Goal: Information Seeking & Learning: Learn about a topic

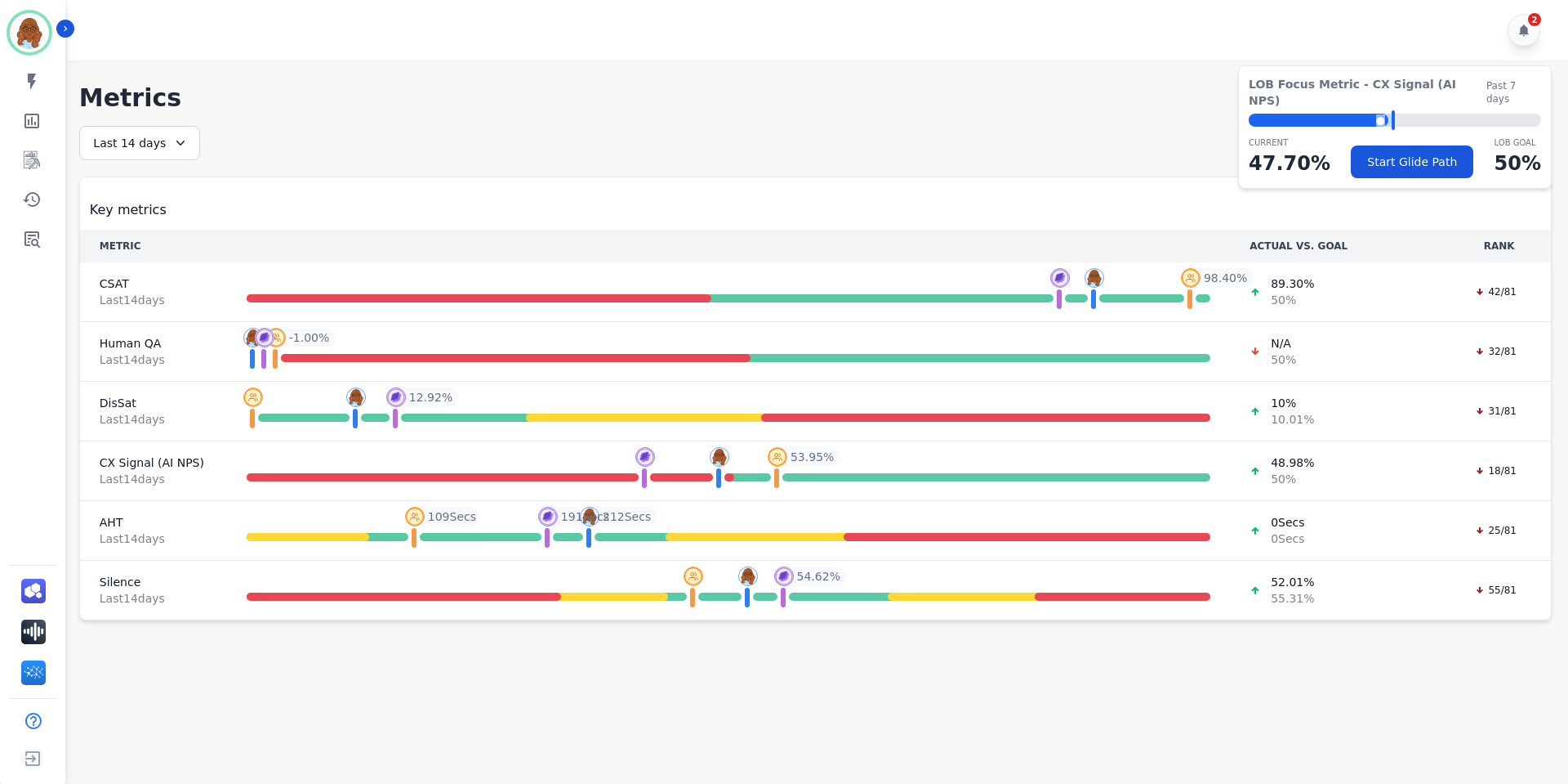
drag, startPoint x: 1394, startPoint y: 105, endPoint x: 1377, endPoint y: 106, distance: 17.0
click at [1377, 114] on div "⬤ LOB Goal: 50.00%" at bounding box center [1395, 120] width 293 height 13
click at [1369, 114] on div "⬤" at bounding box center [1319, 120] width 139 height 13
click at [40, 104] on link "Sidebar" at bounding box center [33, 120] width 63 height 32
click at [20, 149] on link "Sidebar" at bounding box center [33, 159] width 63 height 32
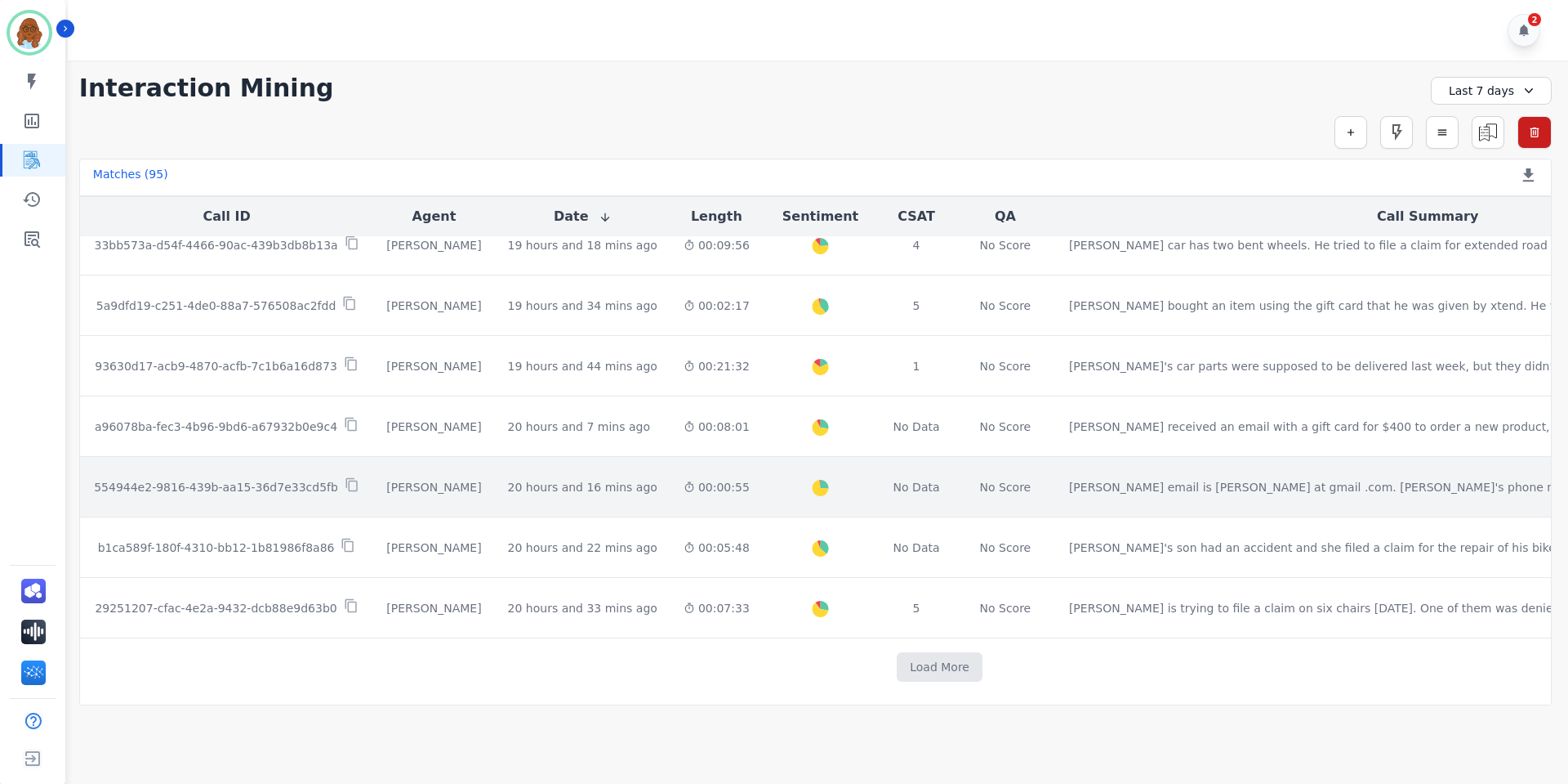
scroll to position [795, 0]
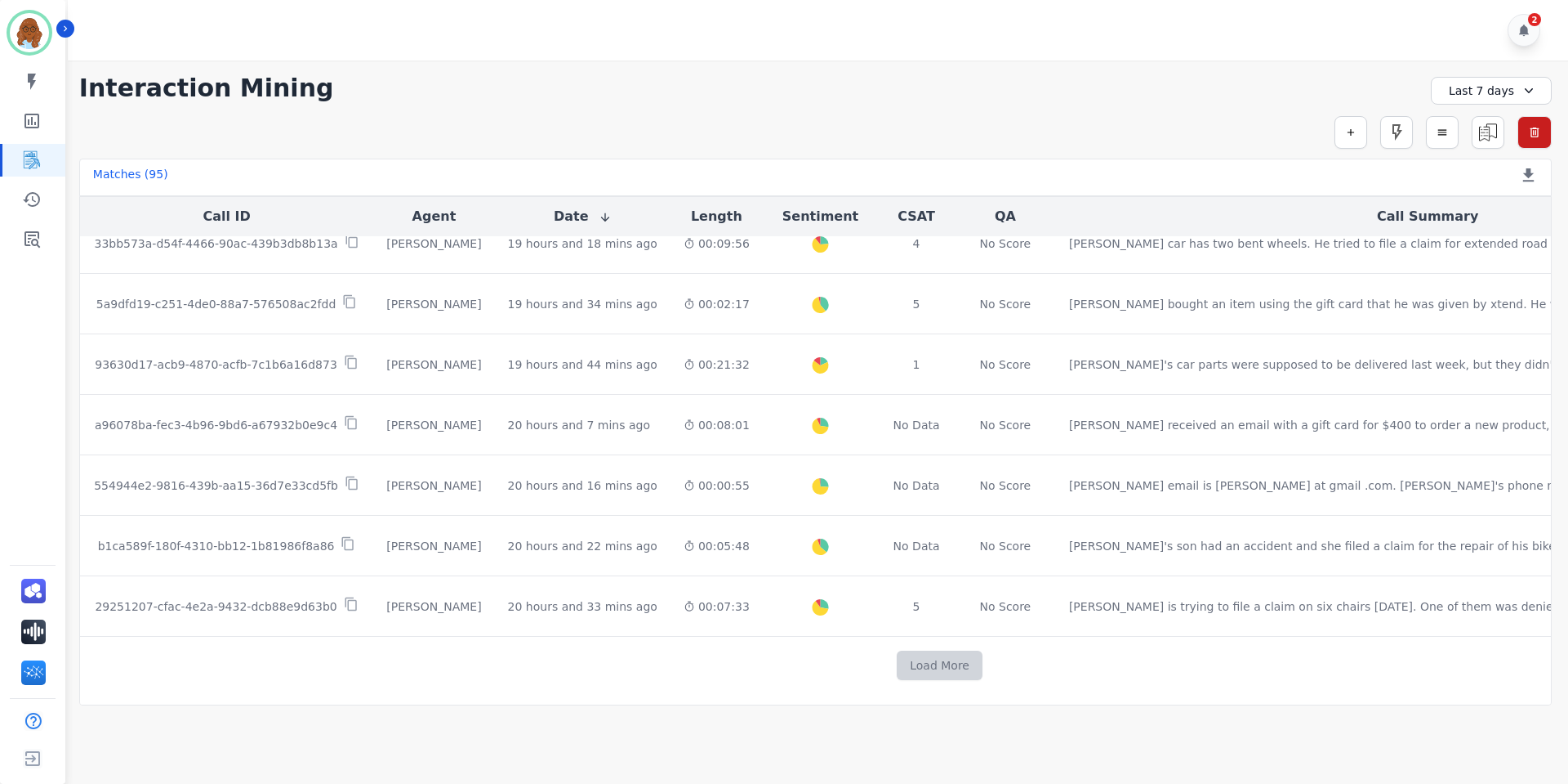
click at [896, 658] on button "Load More" at bounding box center [939, 665] width 85 height 29
click at [897, 657] on button "Load More" at bounding box center [940, 665] width 85 height 29
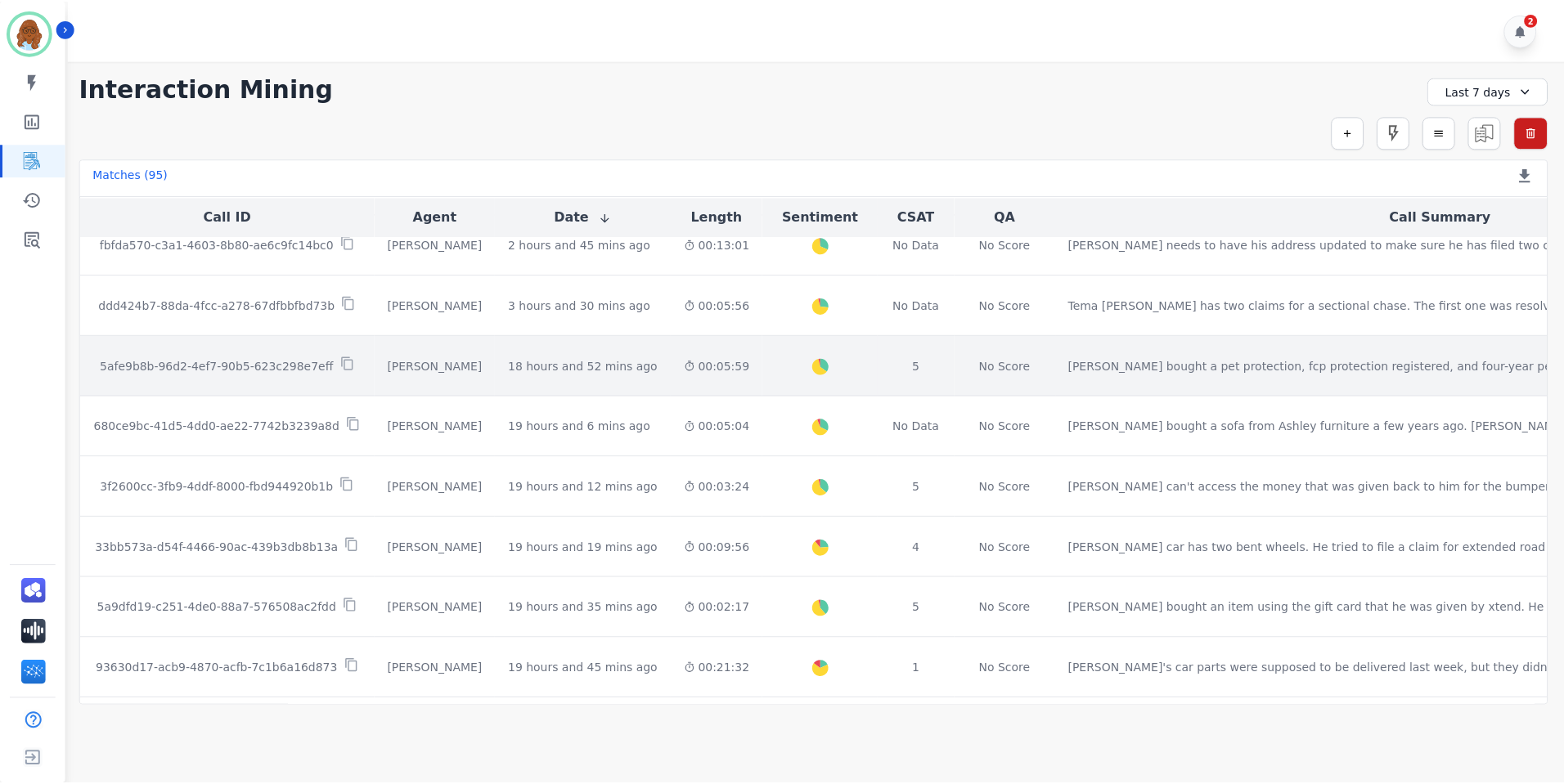
scroll to position [654, 0]
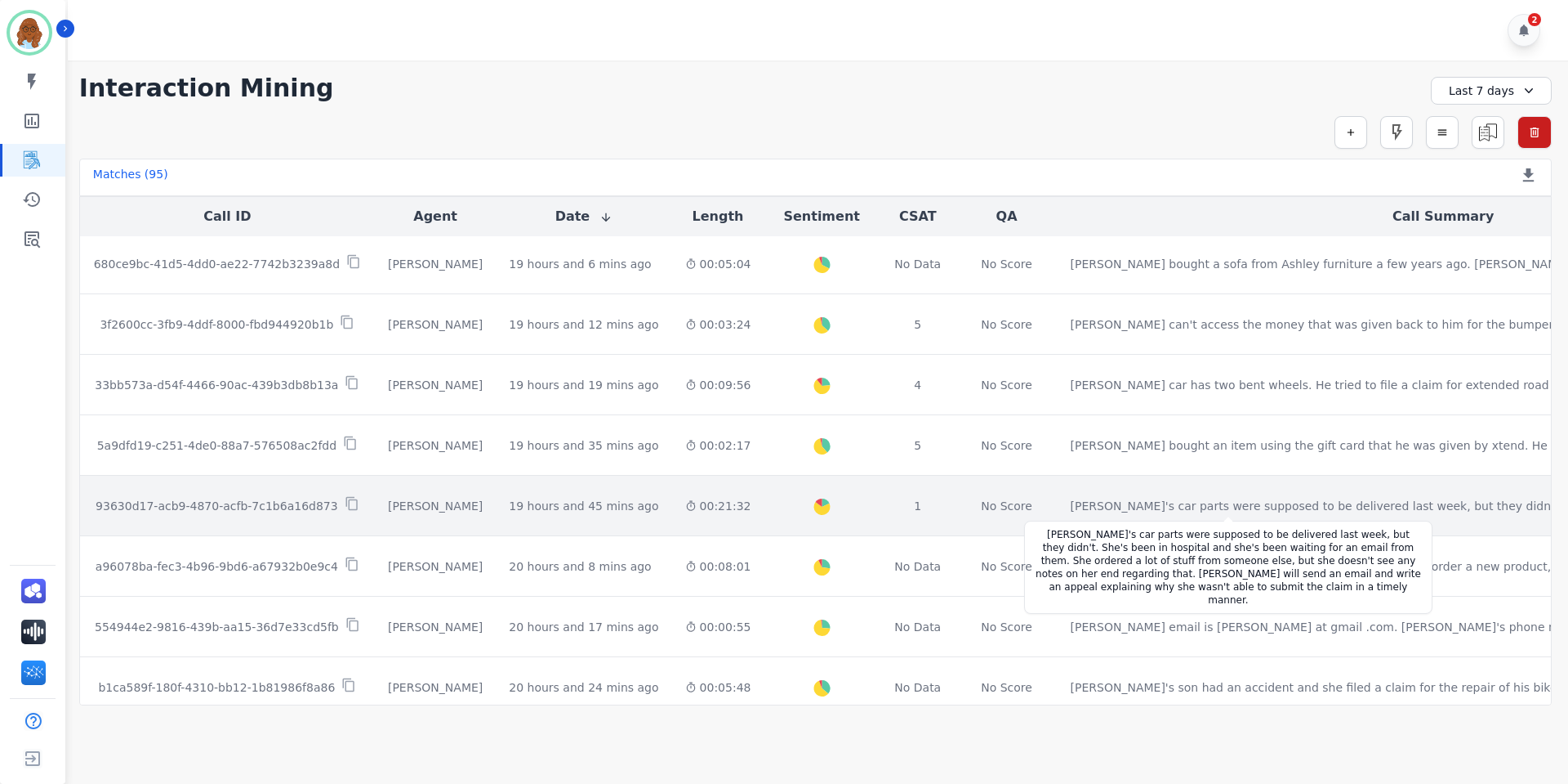
click at [1071, 508] on div "[PERSON_NAME]'s car parts were supposed to be delivered last week, but they did…" at bounding box center [1400, 506] width 658 height 17
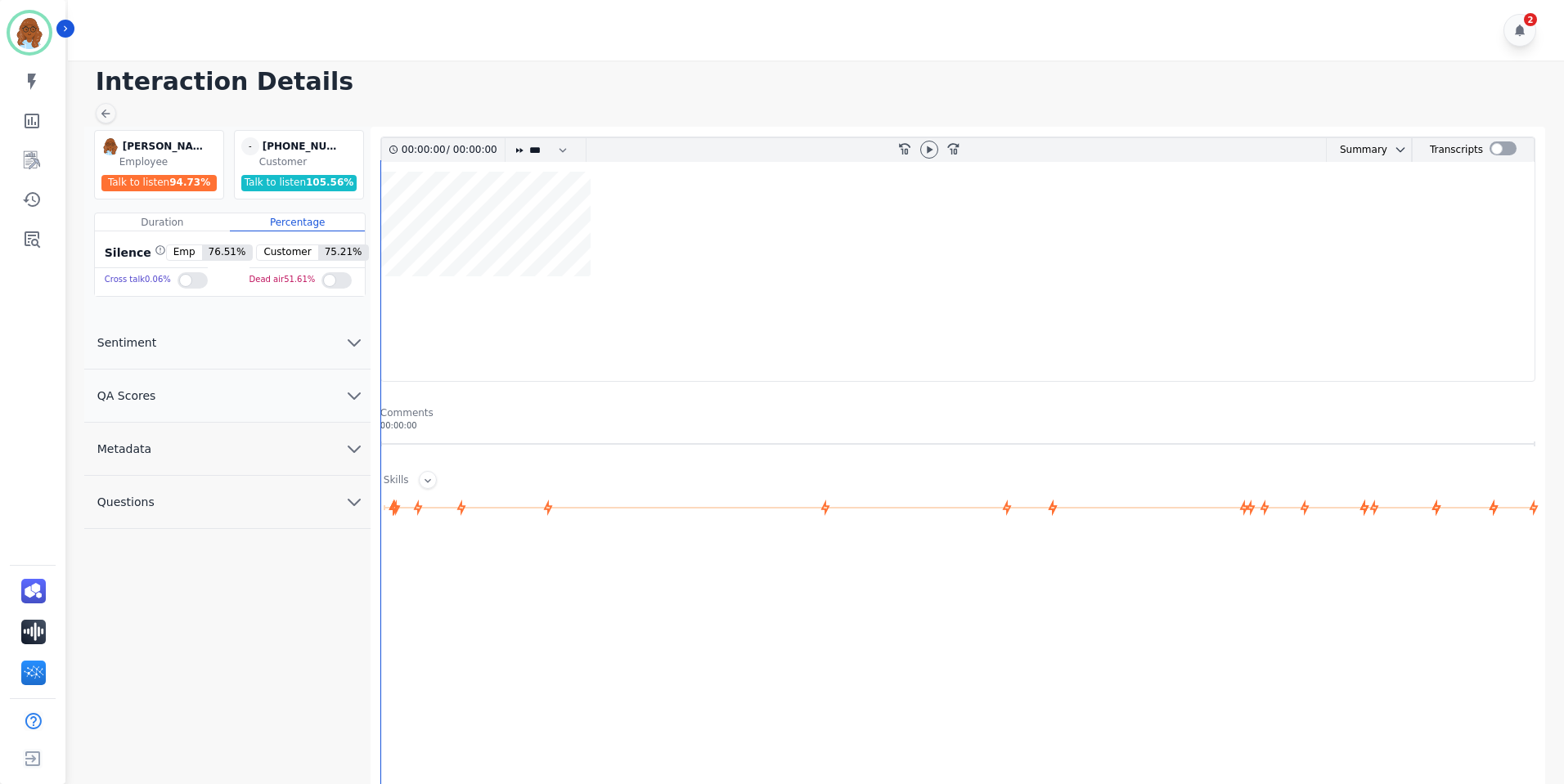
click at [333, 275] on div at bounding box center [336, 280] width 30 height 17
click at [333, 280] on div at bounding box center [336, 280] width 30 height 17
click at [1082, 332] on wave at bounding box center [957, 276] width 1153 height 209
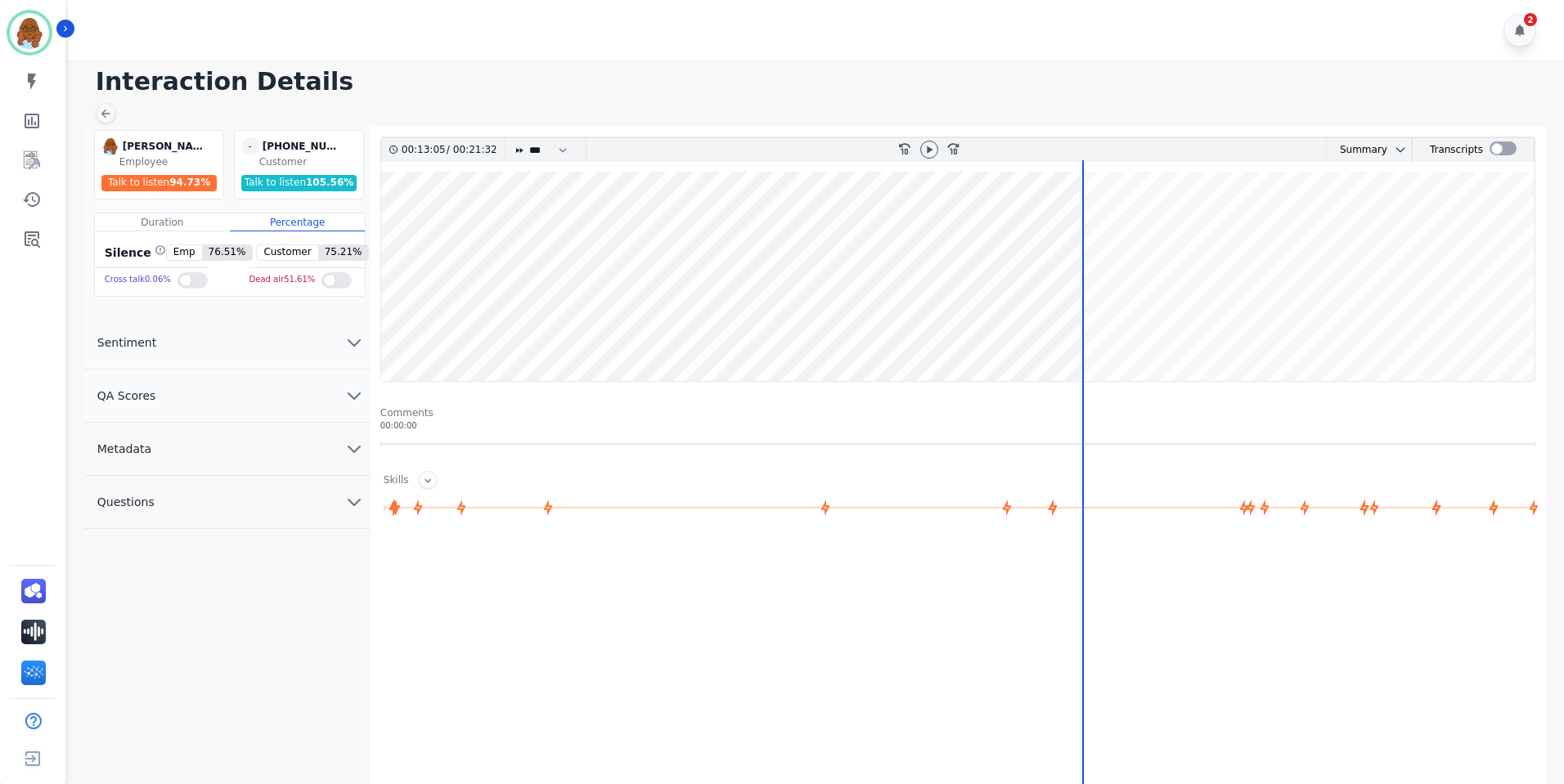
click at [1076, 330] on wave at bounding box center [957, 276] width 1153 height 209
click at [928, 155] on icon at bounding box center [928, 149] width 13 height 13
click at [421, 507] on icon at bounding box center [418, 507] width 9 height 17
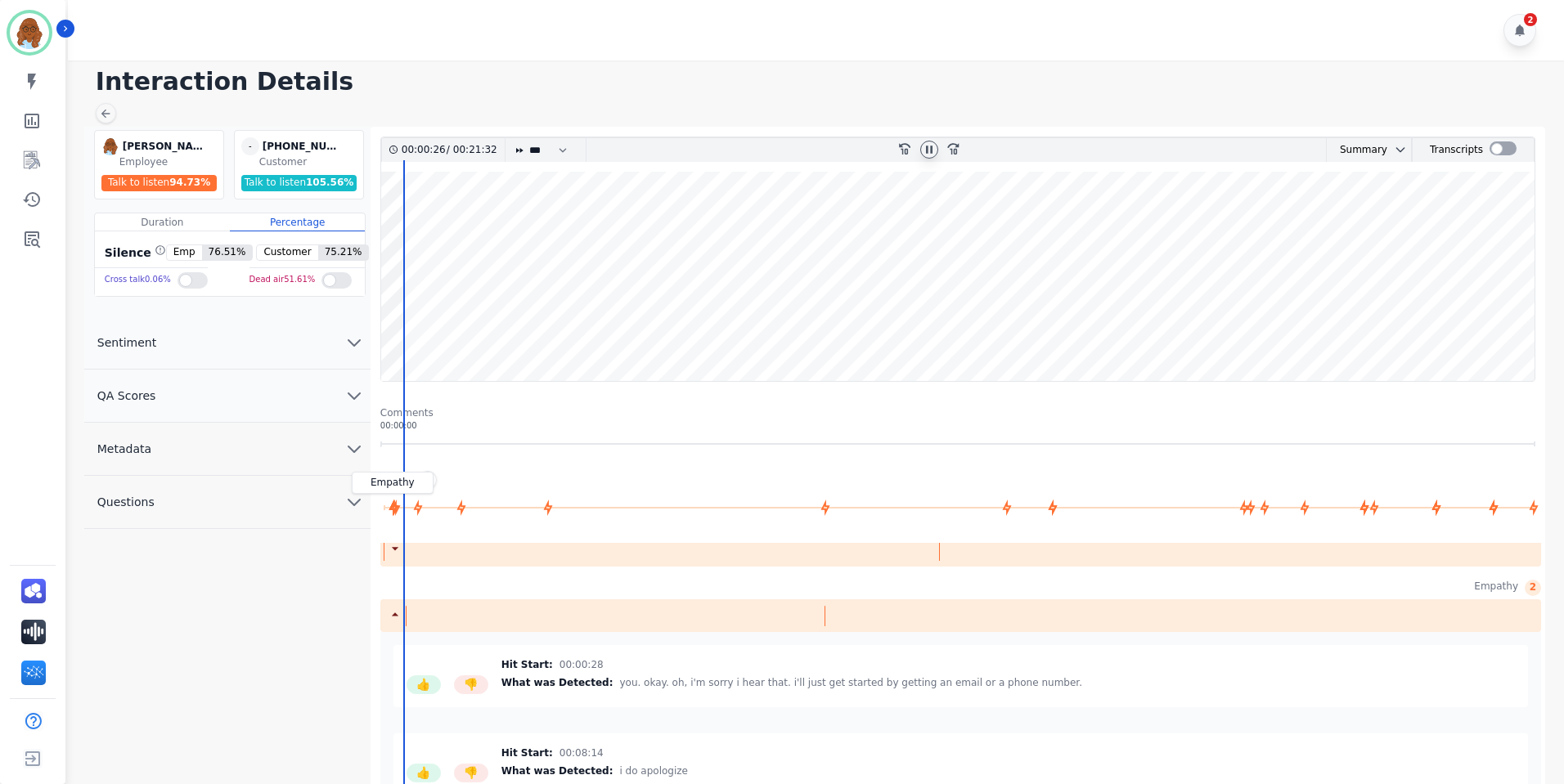
scroll to position [392, 0]
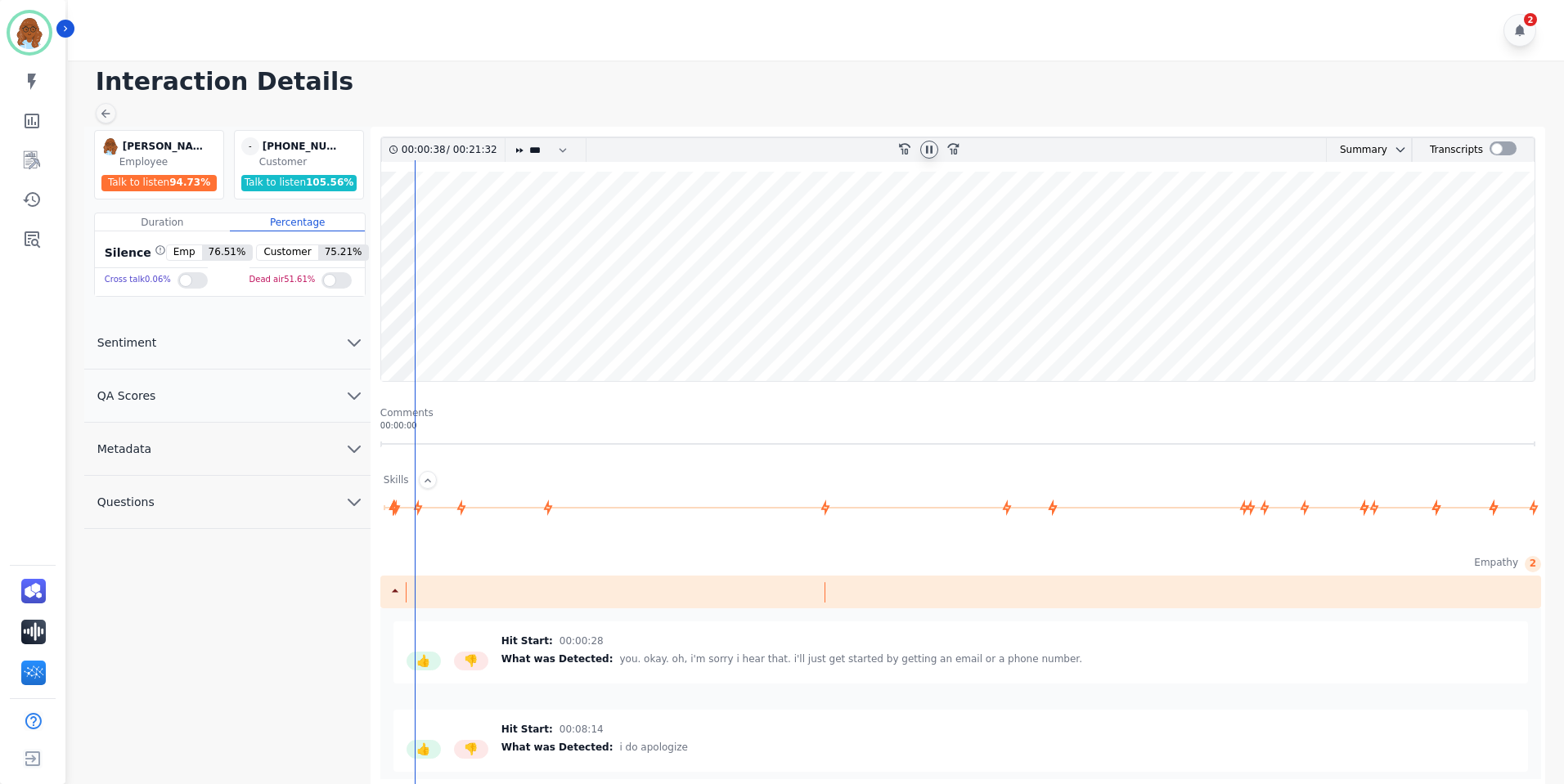
drag, startPoint x: 358, startPoint y: 3, endPoint x: 680, endPoint y: 22, distance: 322.6
click at [680, 22] on div "2" at bounding box center [818, 30] width 1501 height 61
click at [933, 145] on icon at bounding box center [928, 149] width 13 height 13
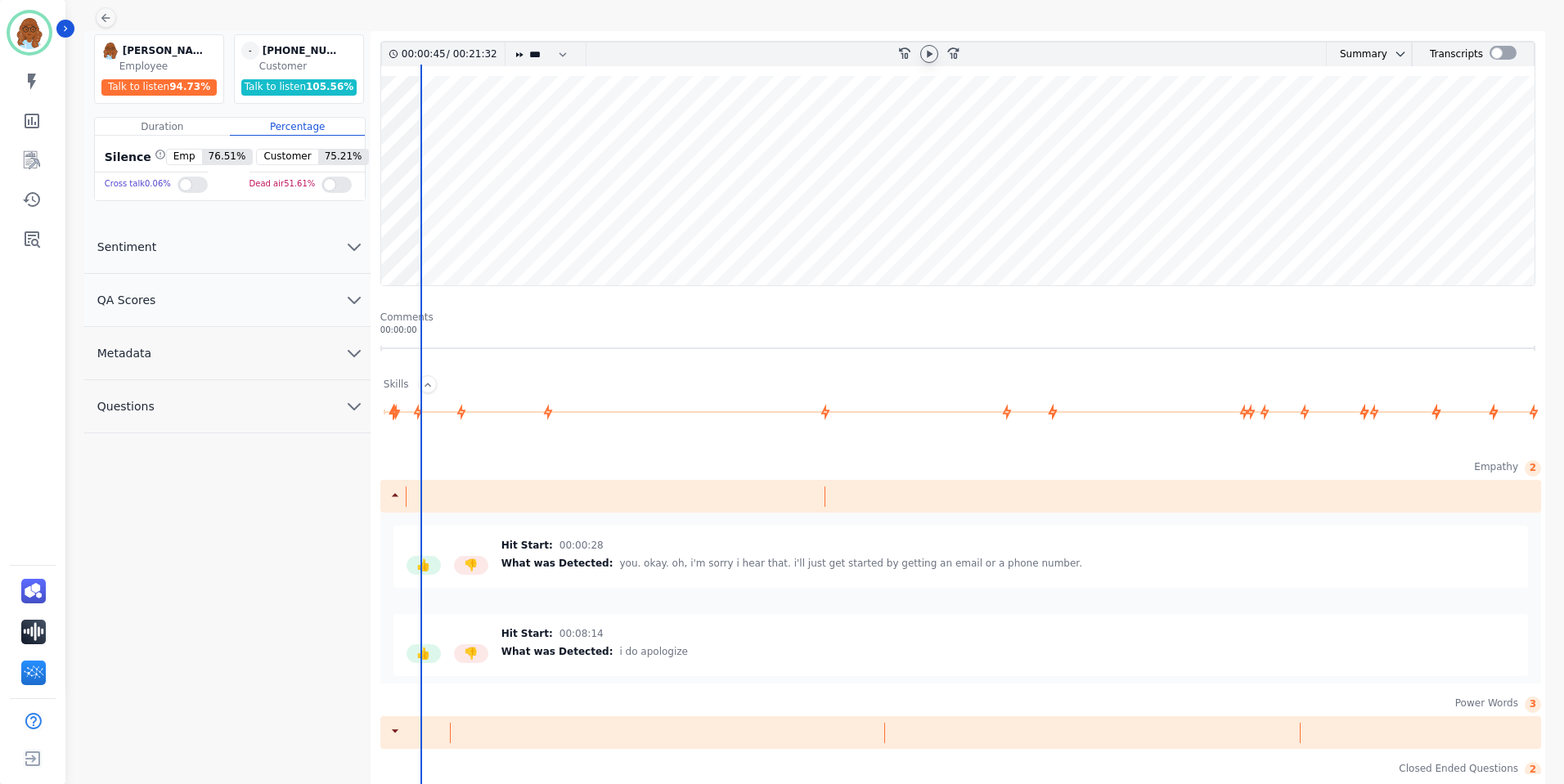
scroll to position [6, 0]
click at [827, 408] on icon at bounding box center [825, 412] width 18 height 18
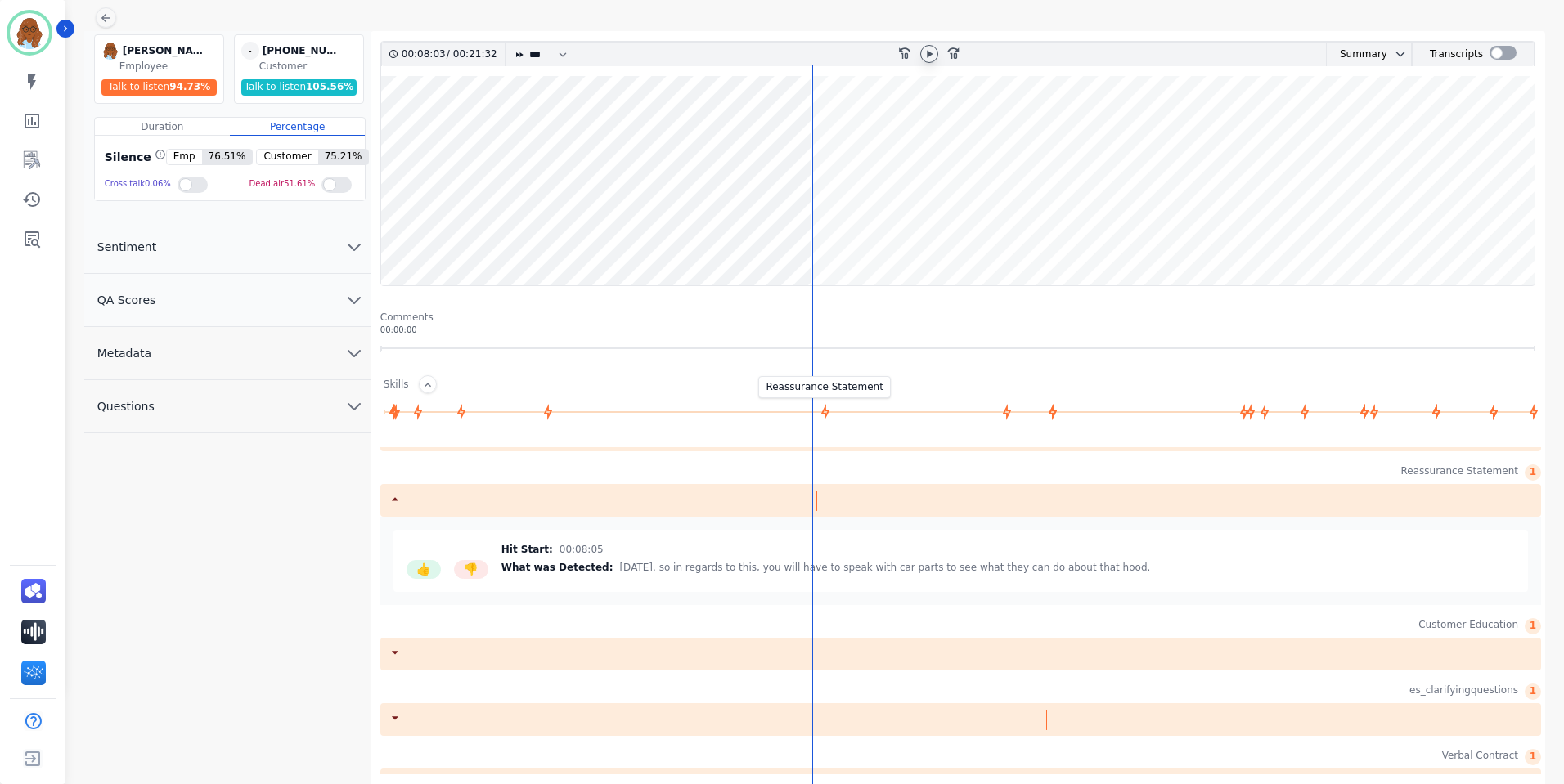
scroll to position [588, 0]
click at [1009, 416] on icon at bounding box center [1007, 412] width 9 height 17
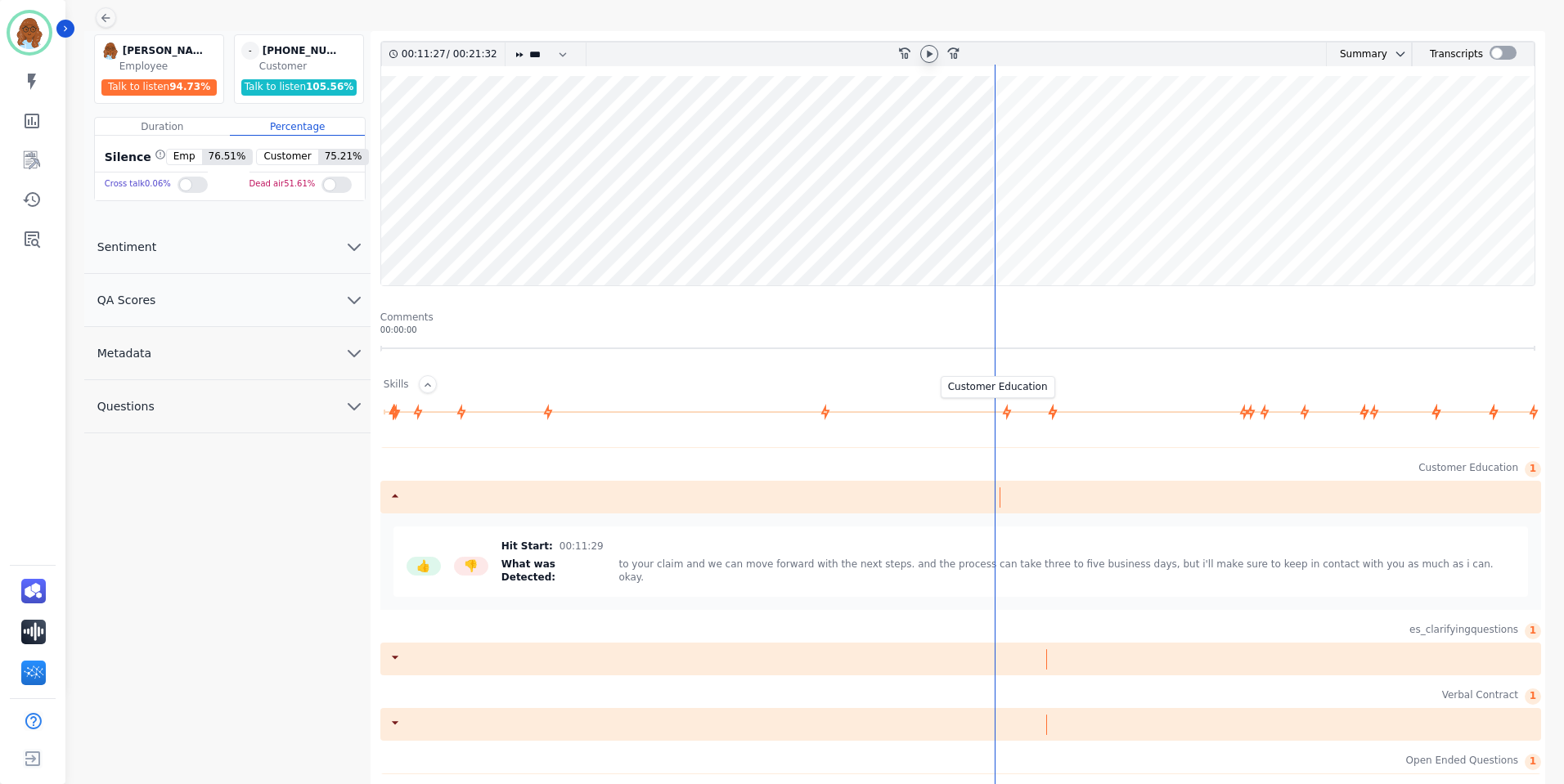
scroll to position [654, 0]
click at [1052, 413] on icon at bounding box center [1053, 412] width 9 height 17
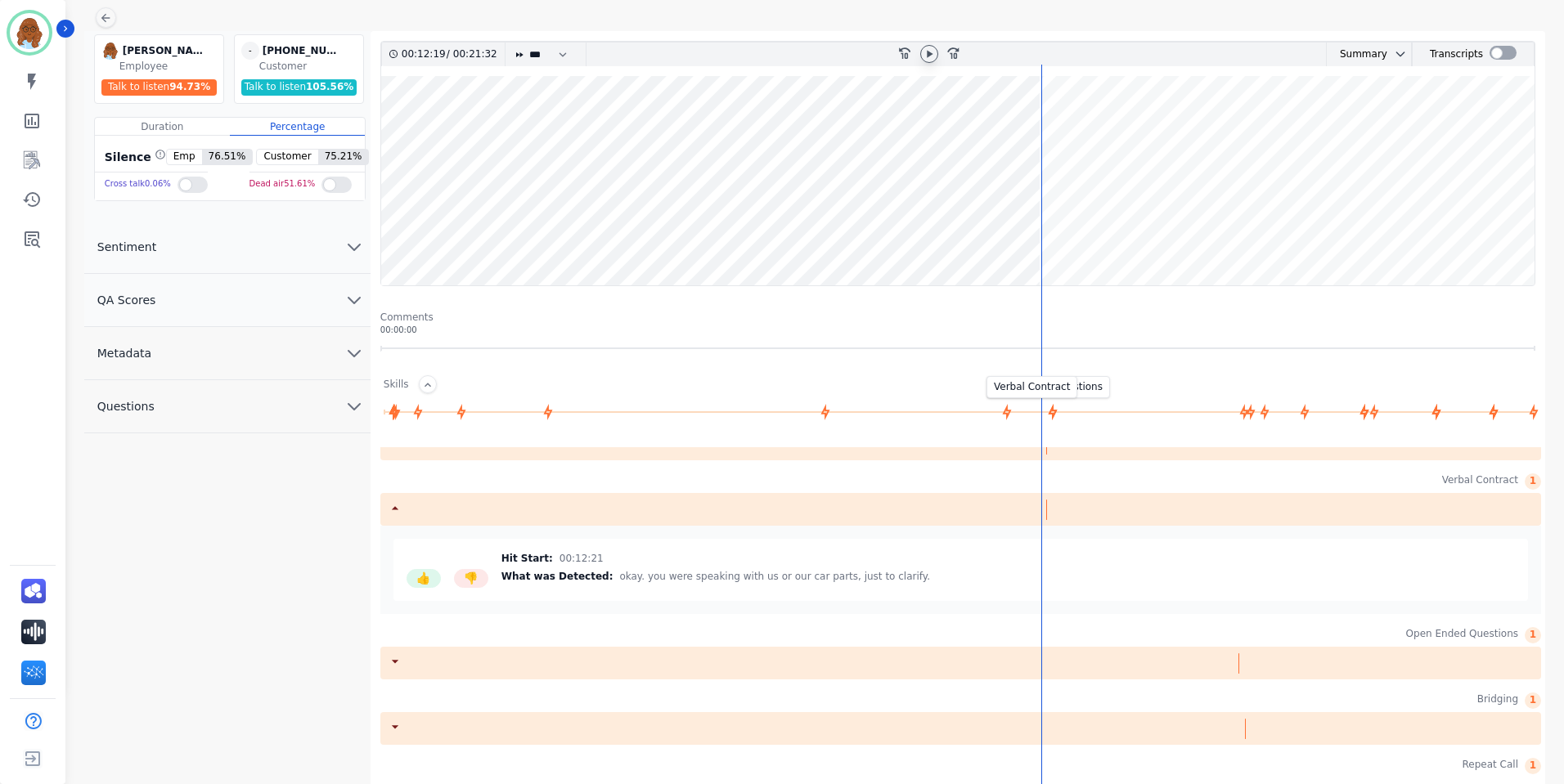
scroll to position [785, 0]
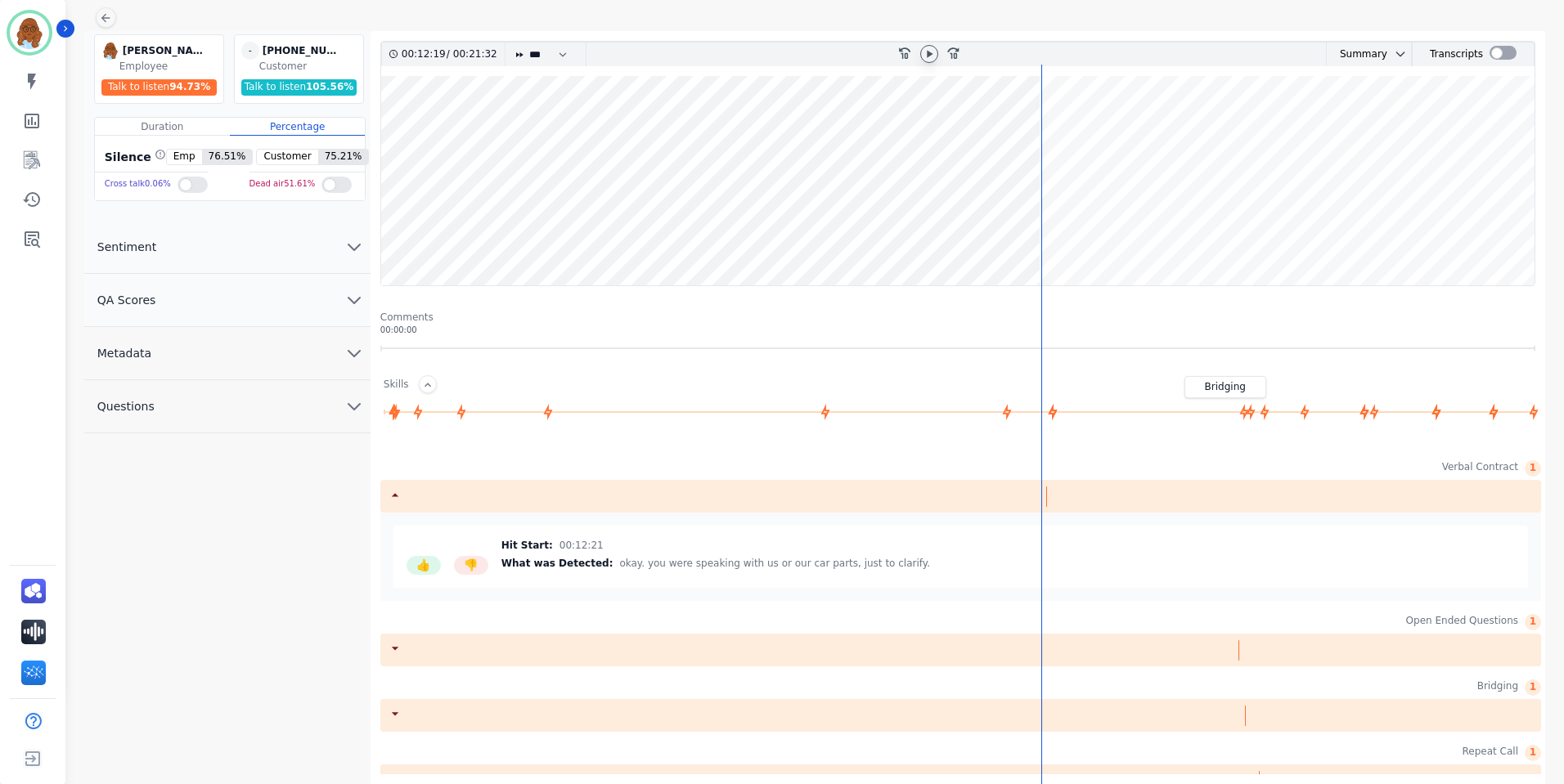
click at [1243, 406] on icon at bounding box center [1250, 412] width 18 height 18
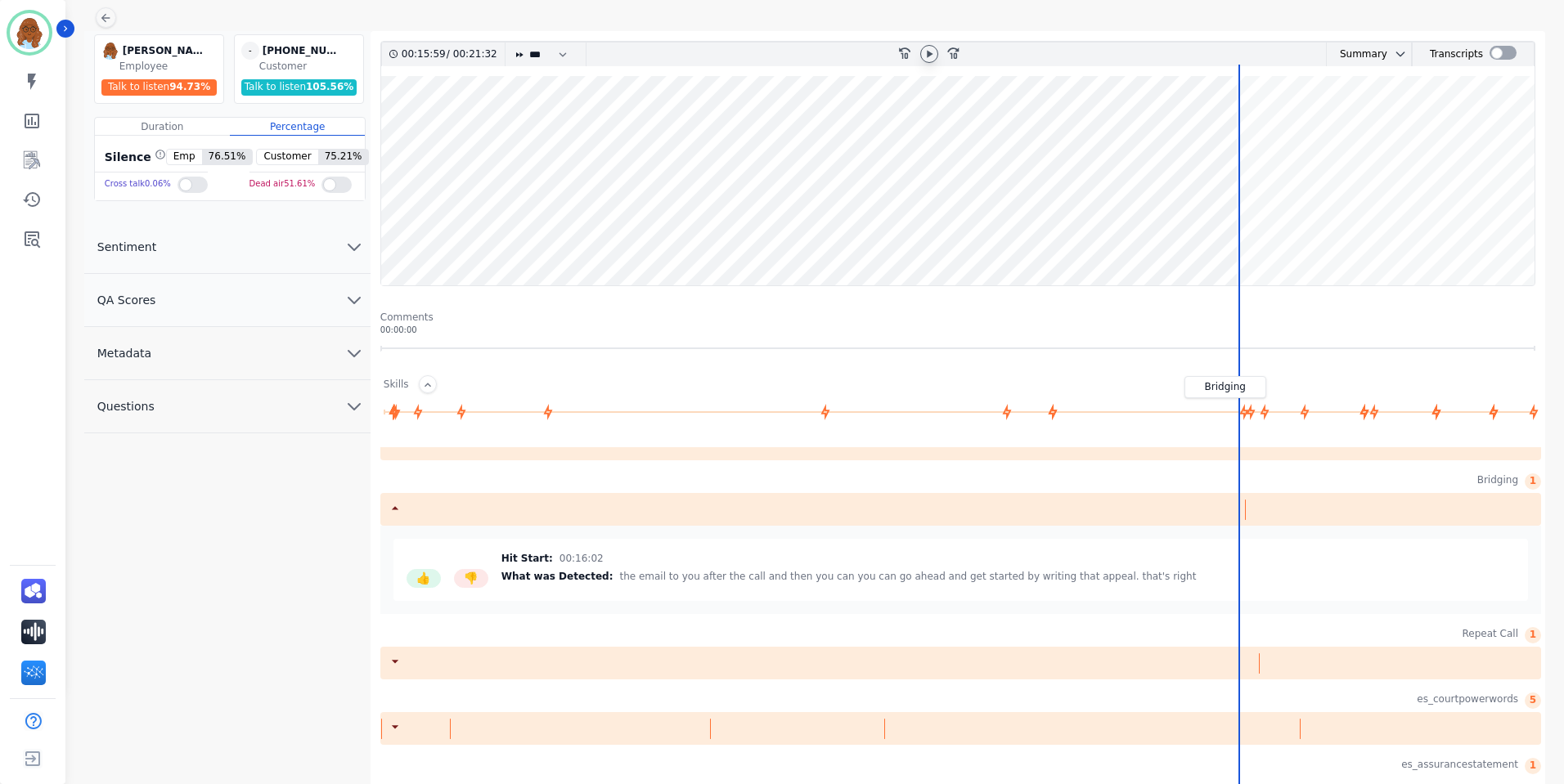
scroll to position [916, 0]
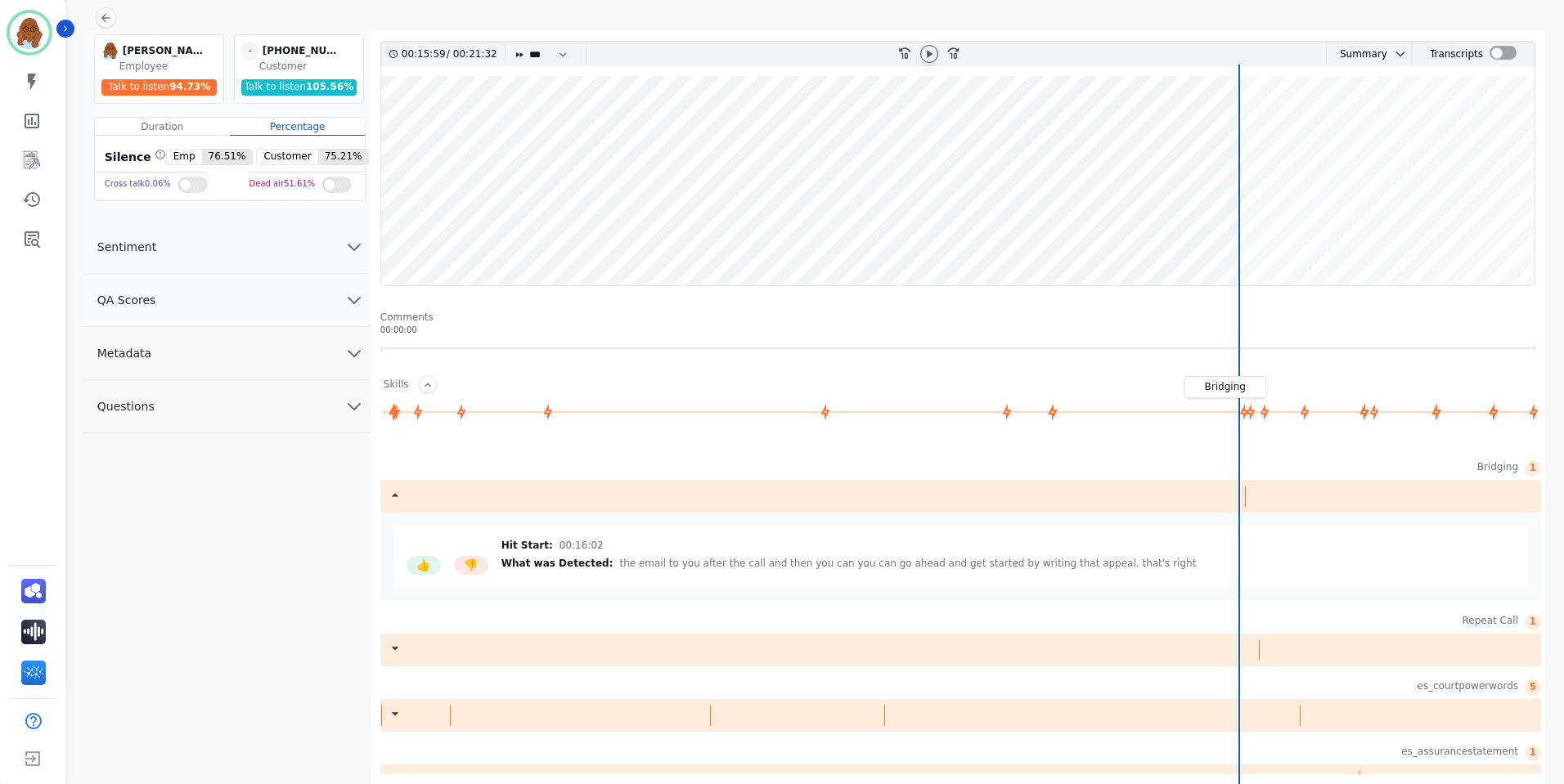
click at [1253, 411] on icon at bounding box center [1250, 412] width 9 height 17
click at [1263, 414] on icon at bounding box center [1263, 412] width 9 height 17
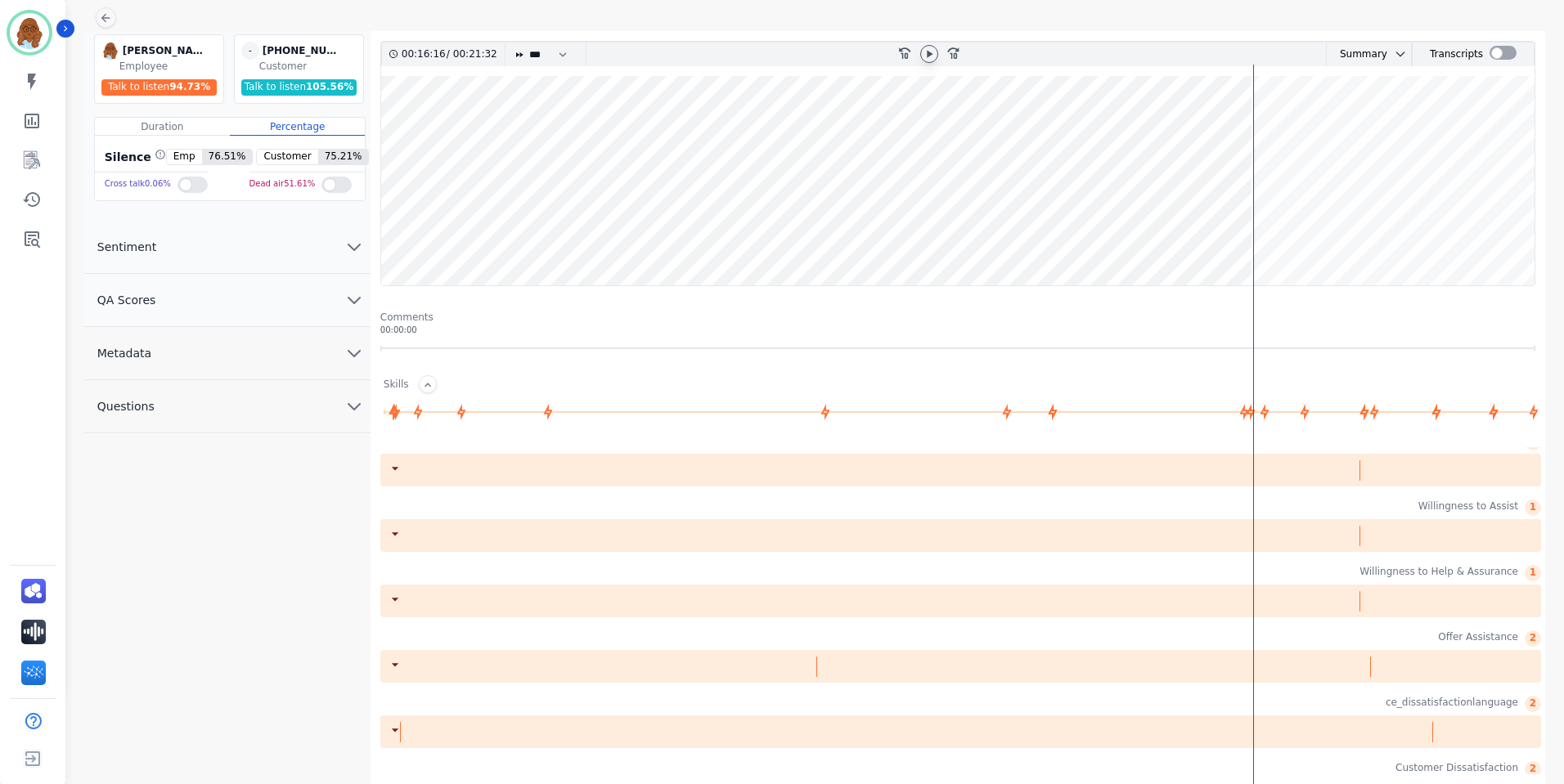
click at [1307, 407] on icon at bounding box center [1304, 412] width 18 height 18
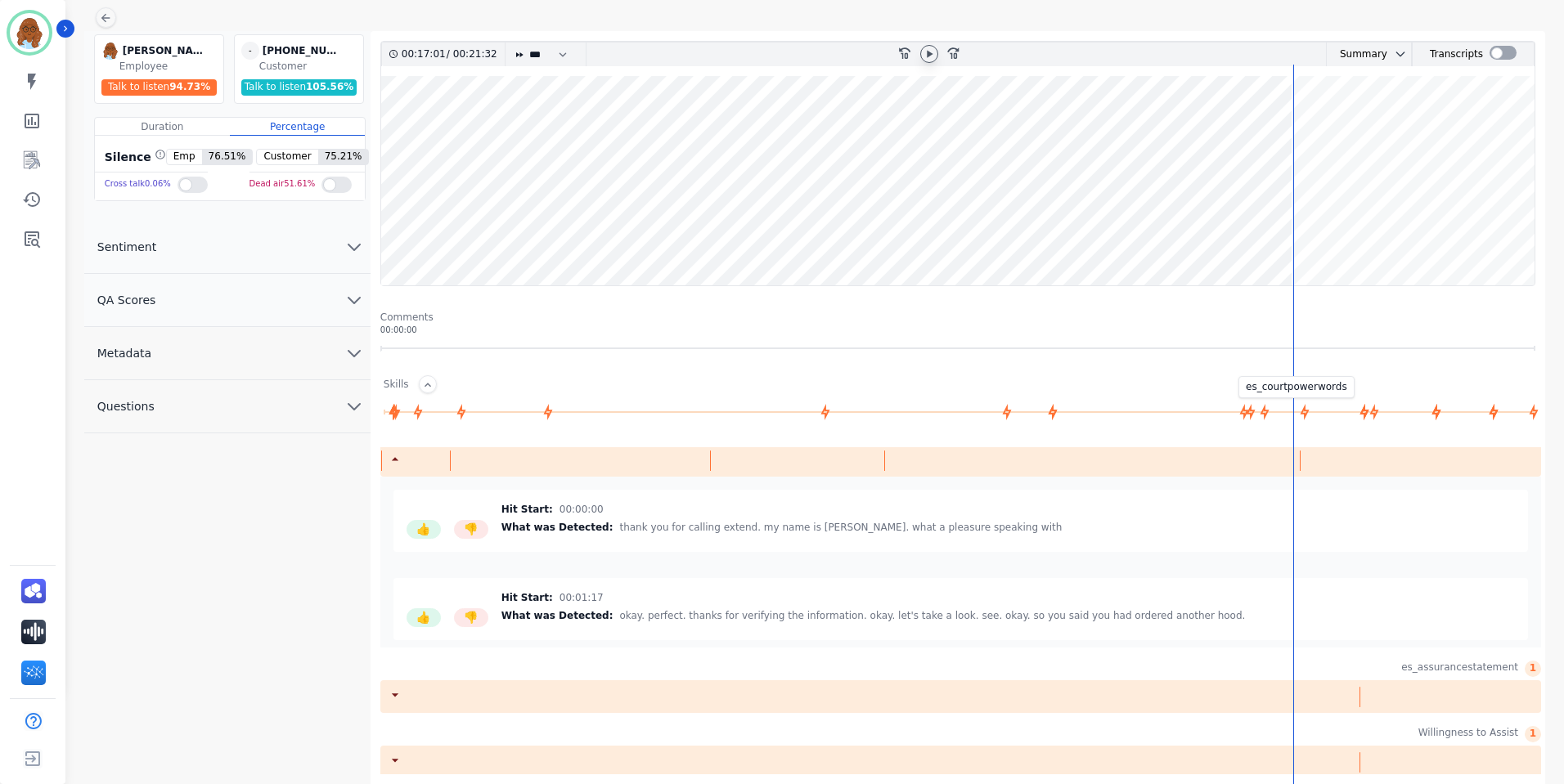
scroll to position [1046, 0]
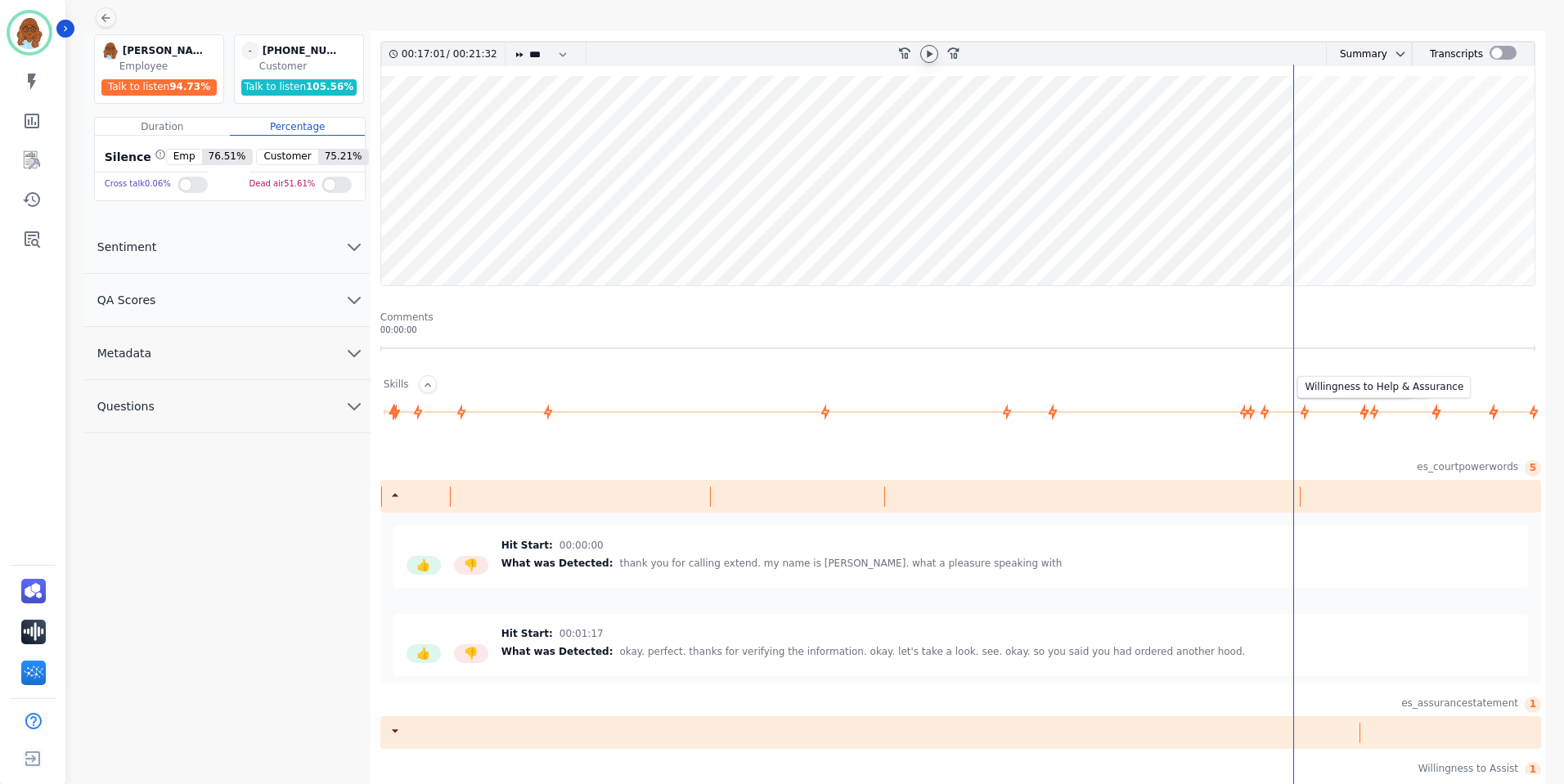
click at [1362, 416] on icon at bounding box center [1364, 412] width 18 height 18
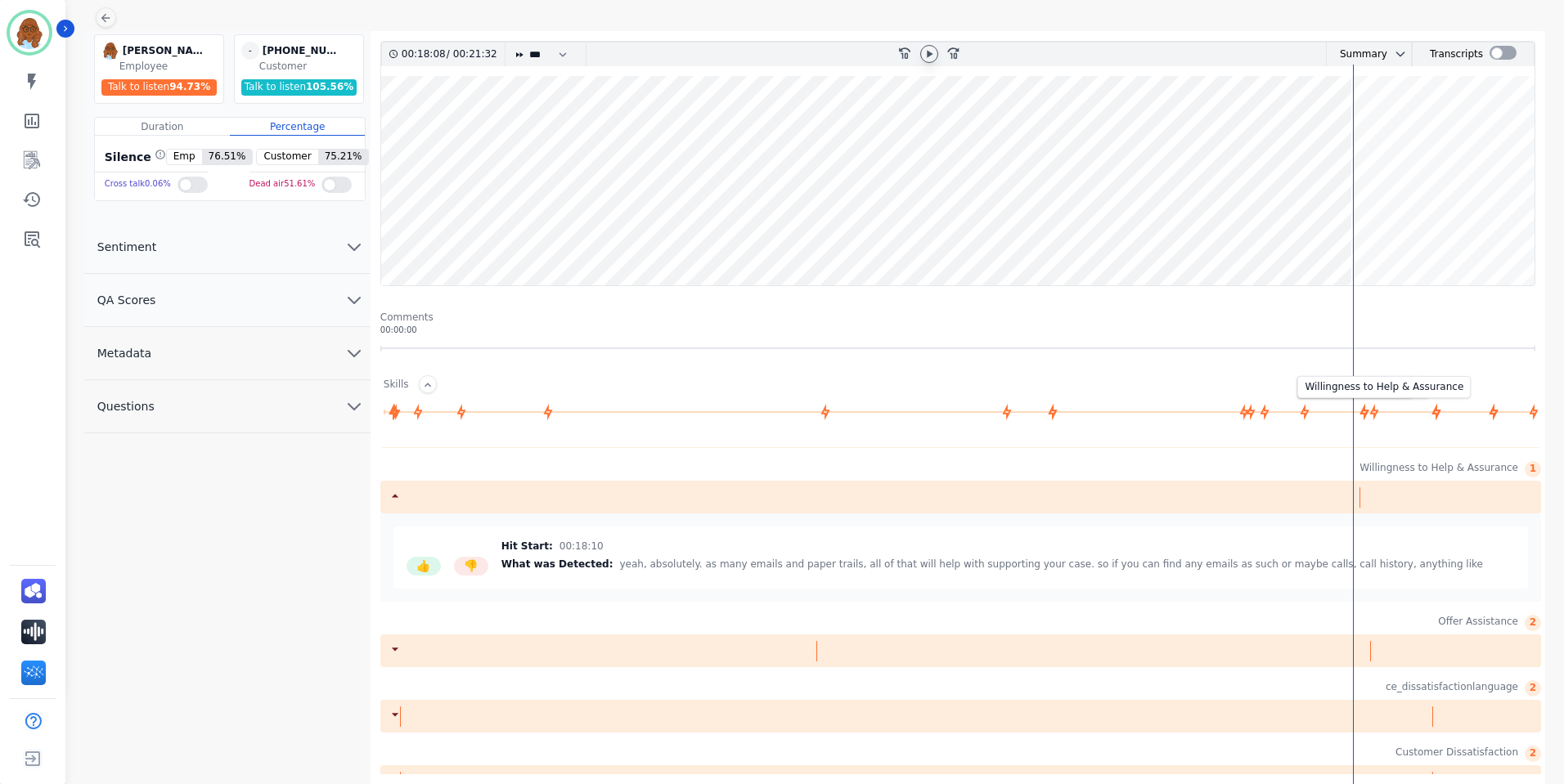
scroll to position [1243, 0]
click at [1374, 417] on icon at bounding box center [1374, 412] width 9 height 17
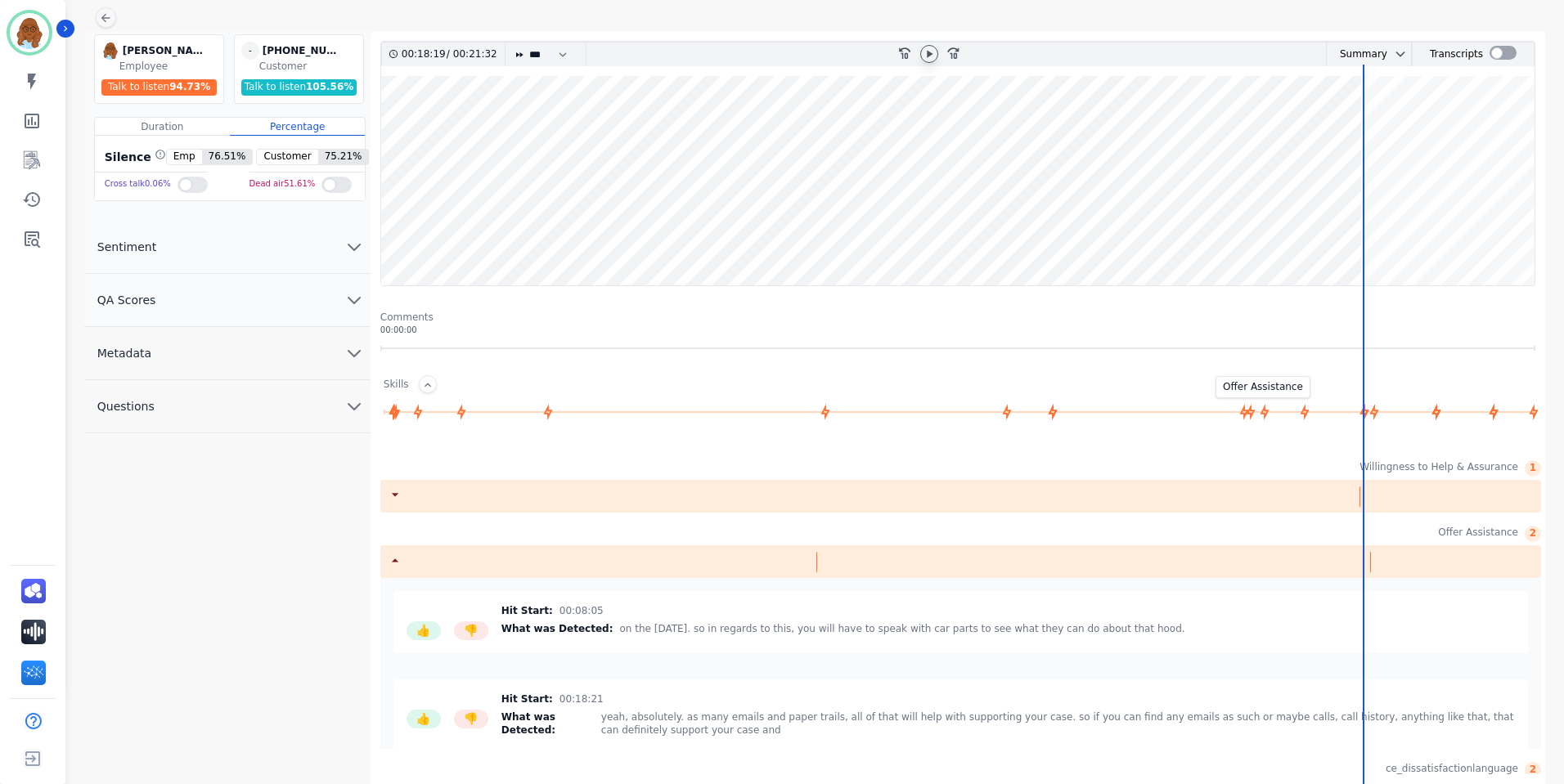
scroll to position [1308, 0]
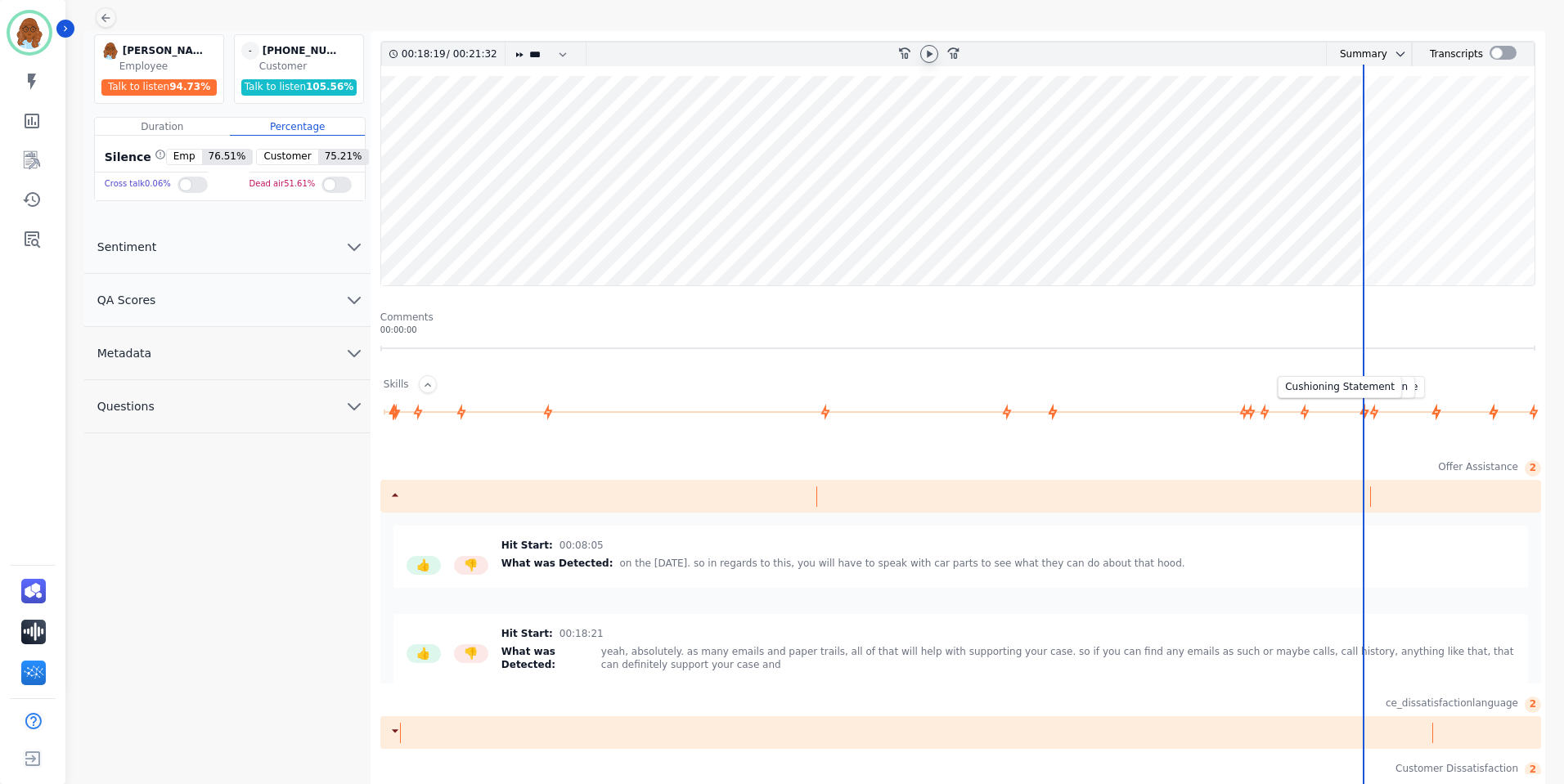
click at [1433, 414] on icon at bounding box center [1436, 412] width 9 height 17
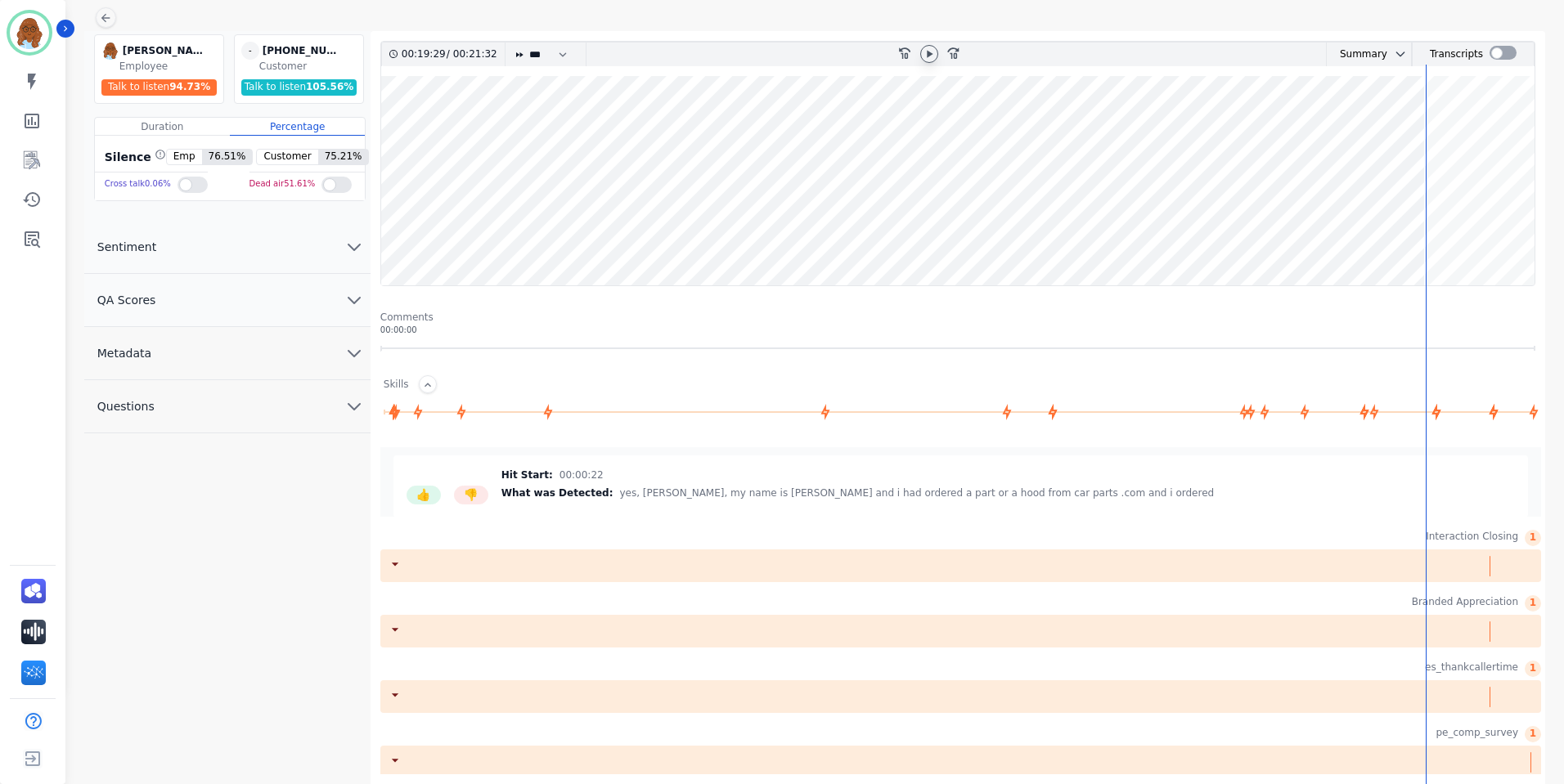
scroll to position [1675, 0]
click at [1293, 702] on div at bounding box center [960, 692] width 1161 height 32
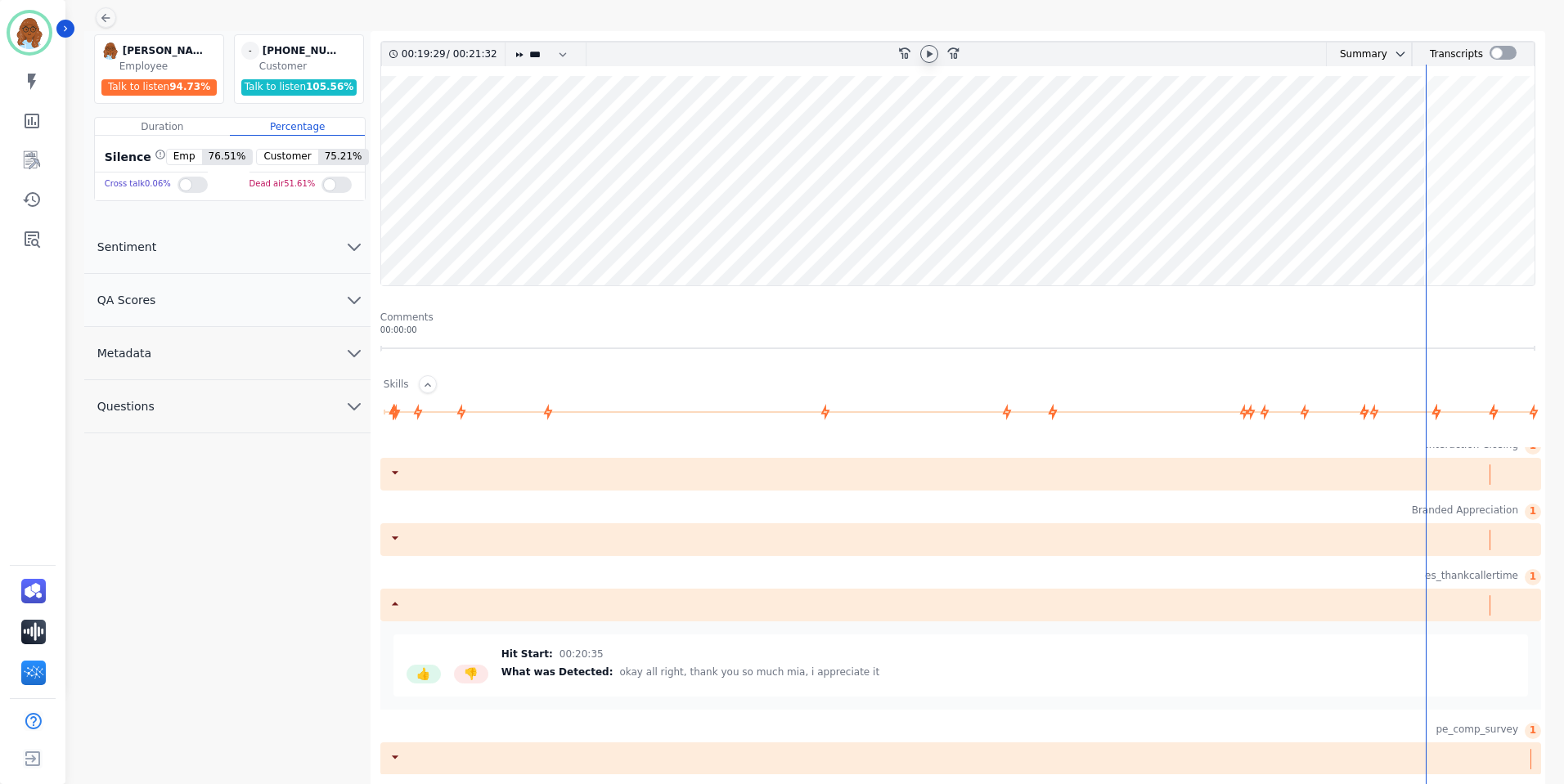
scroll to position [1764, 0]
click at [1010, 756] on div at bounding box center [960, 757] width 1161 height 32
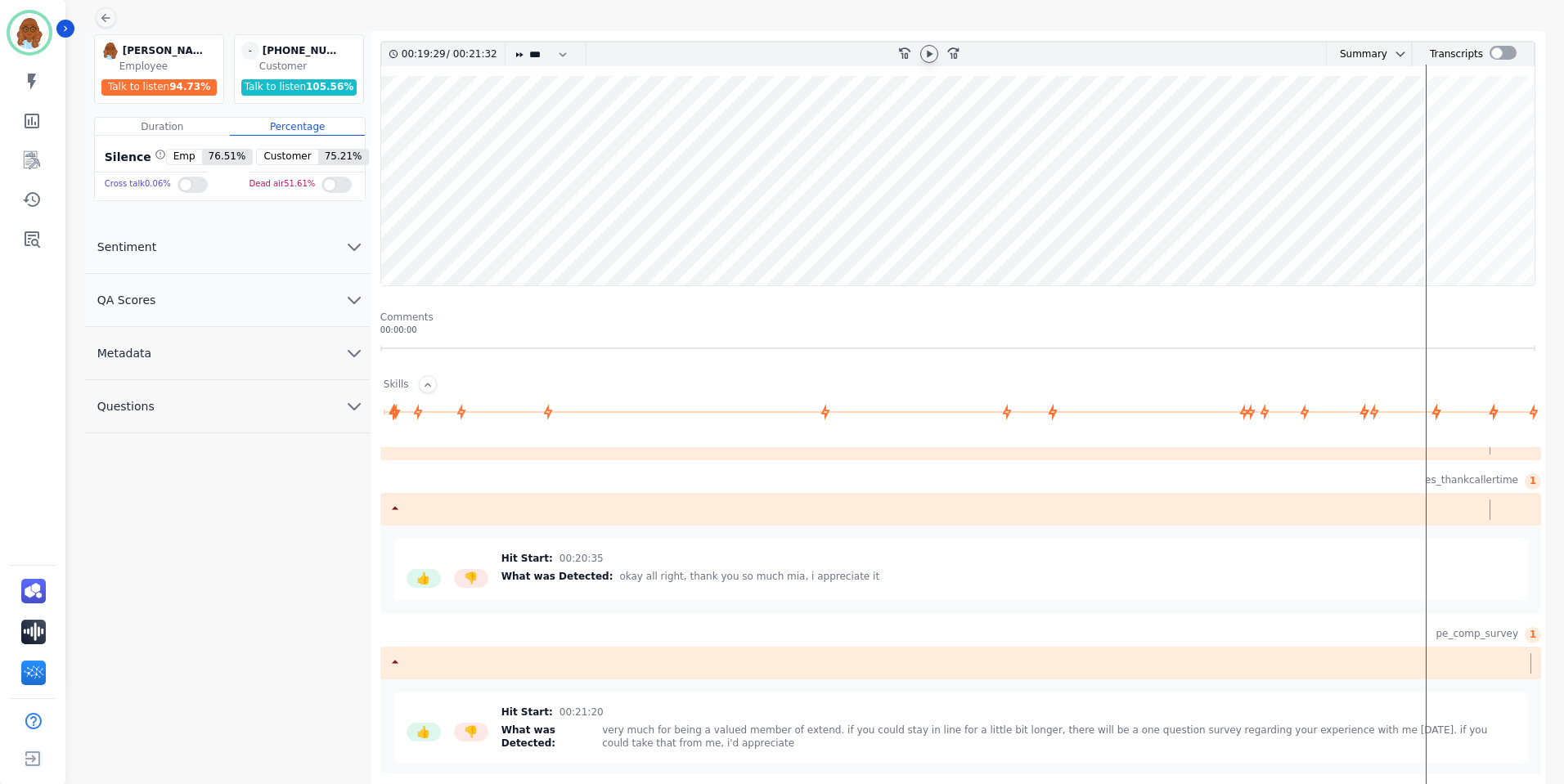
scroll to position [1860, 0]
click at [1530, 409] on icon at bounding box center [1534, 412] width 18 height 18
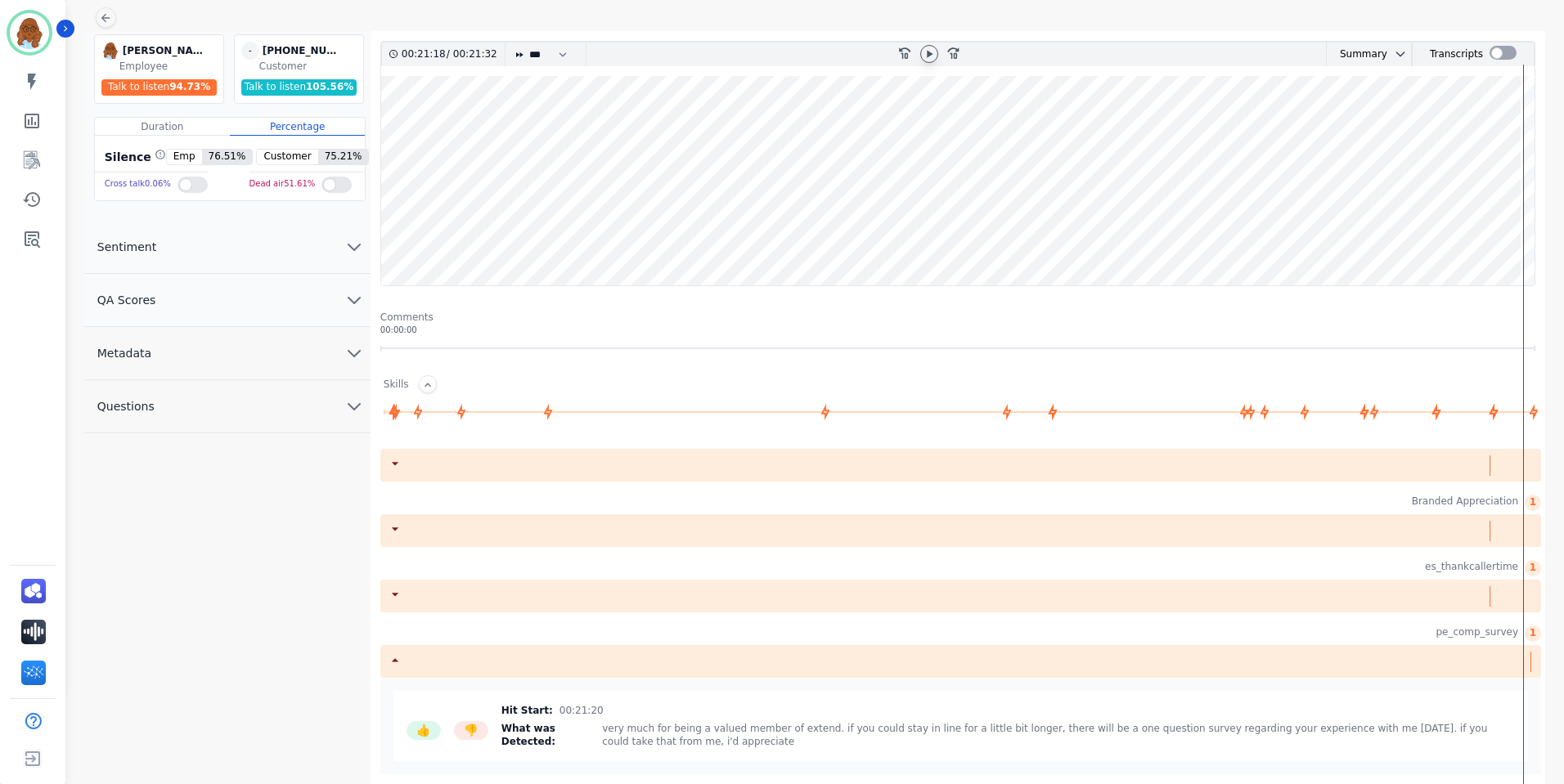
click at [189, 128] on div "Duration" at bounding box center [162, 127] width 135 height 18
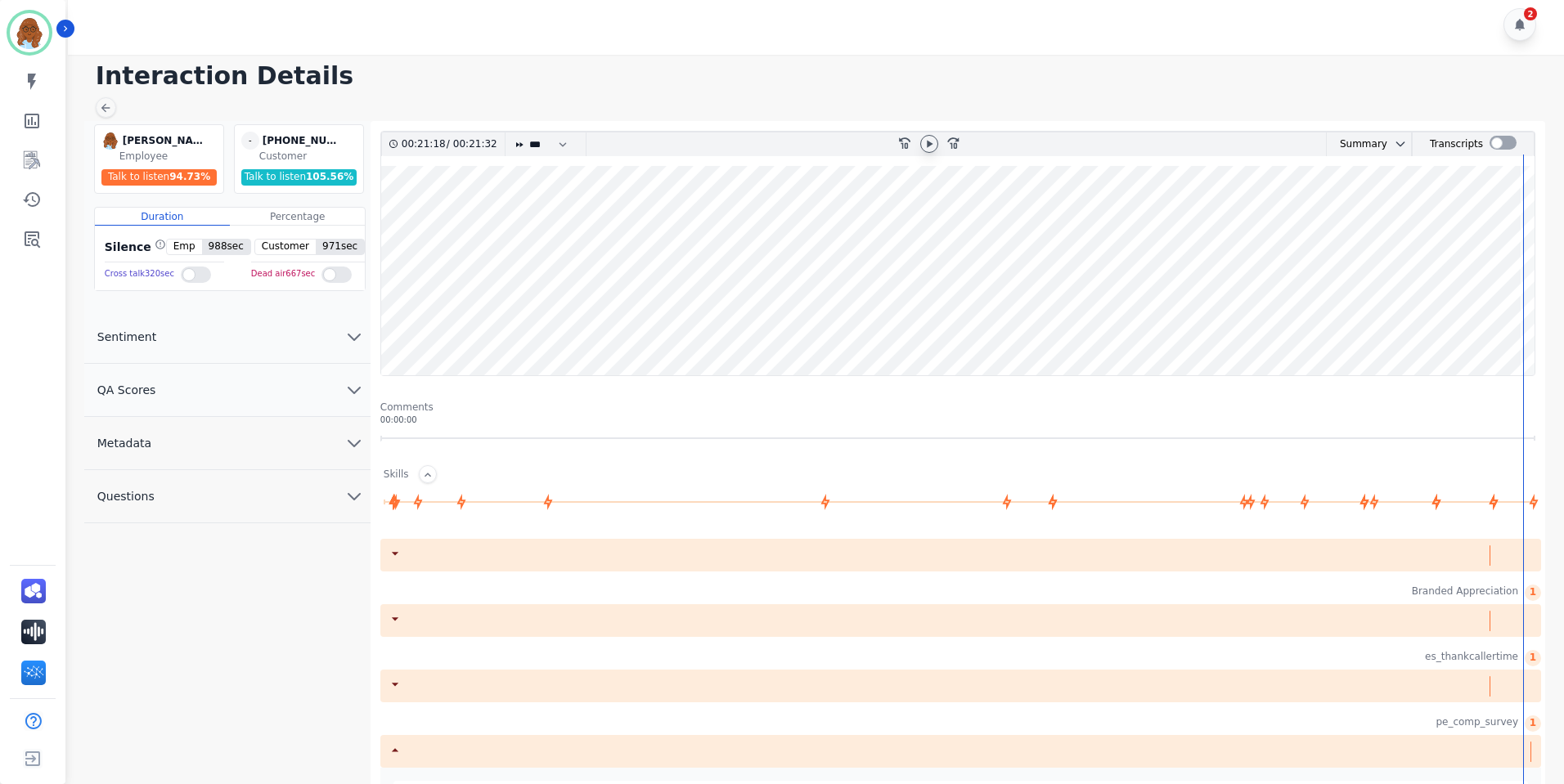
scroll to position [0, 0]
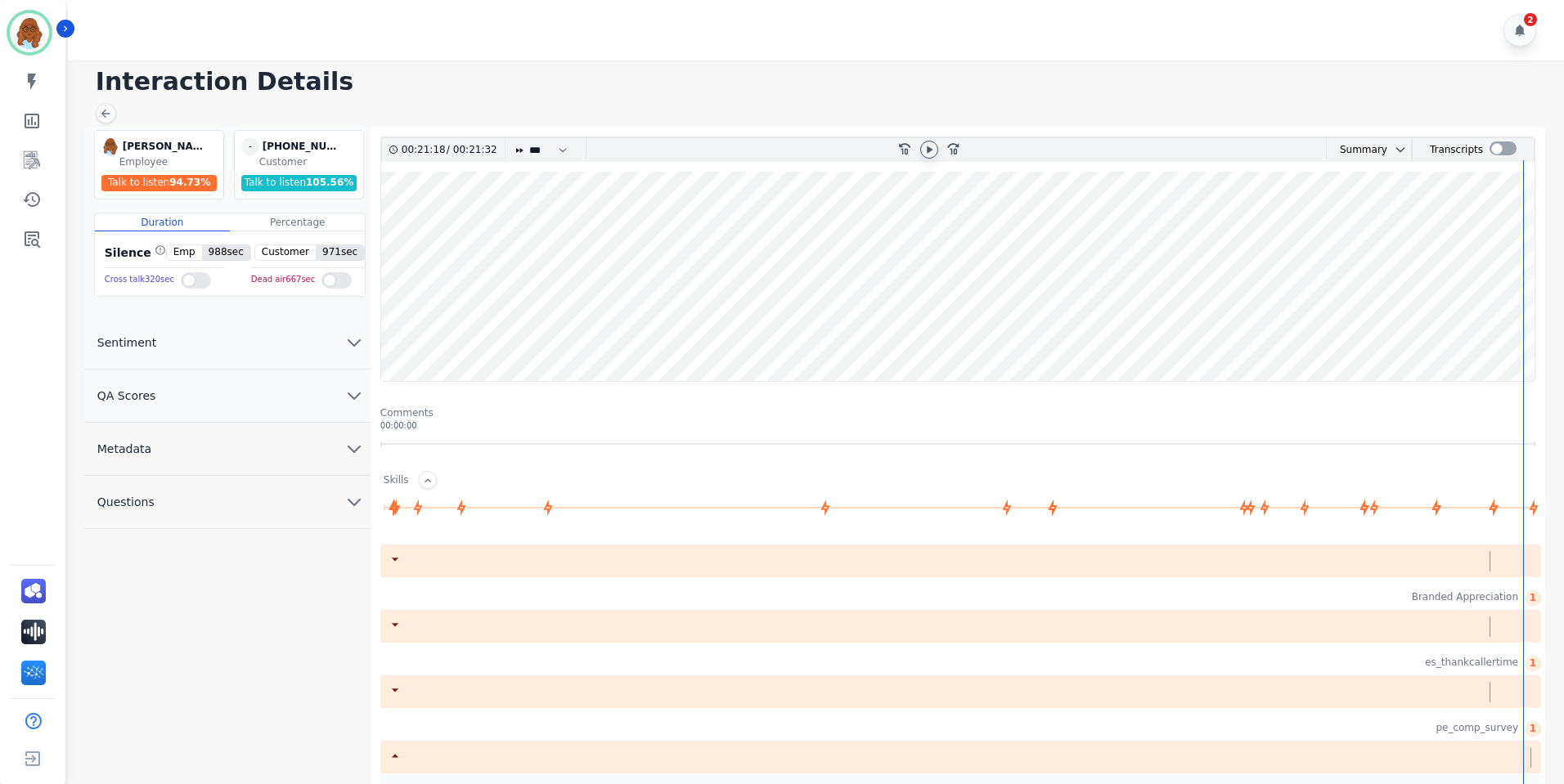
click at [434, 215] on wave at bounding box center [957, 276] width 1153 height 209
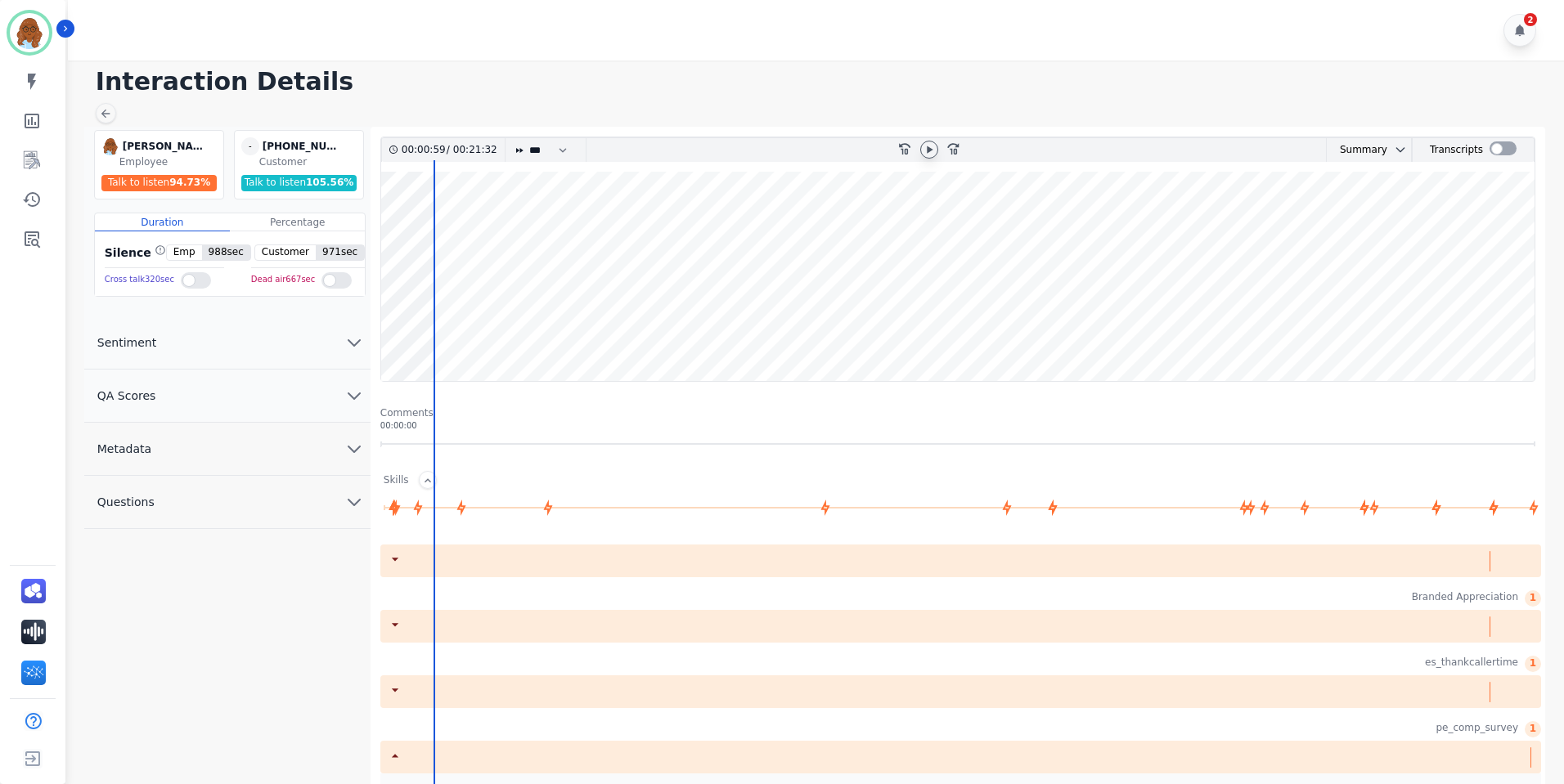
click at [405, 217] on wave at bounding box center [957, 276] width 1153 height 209
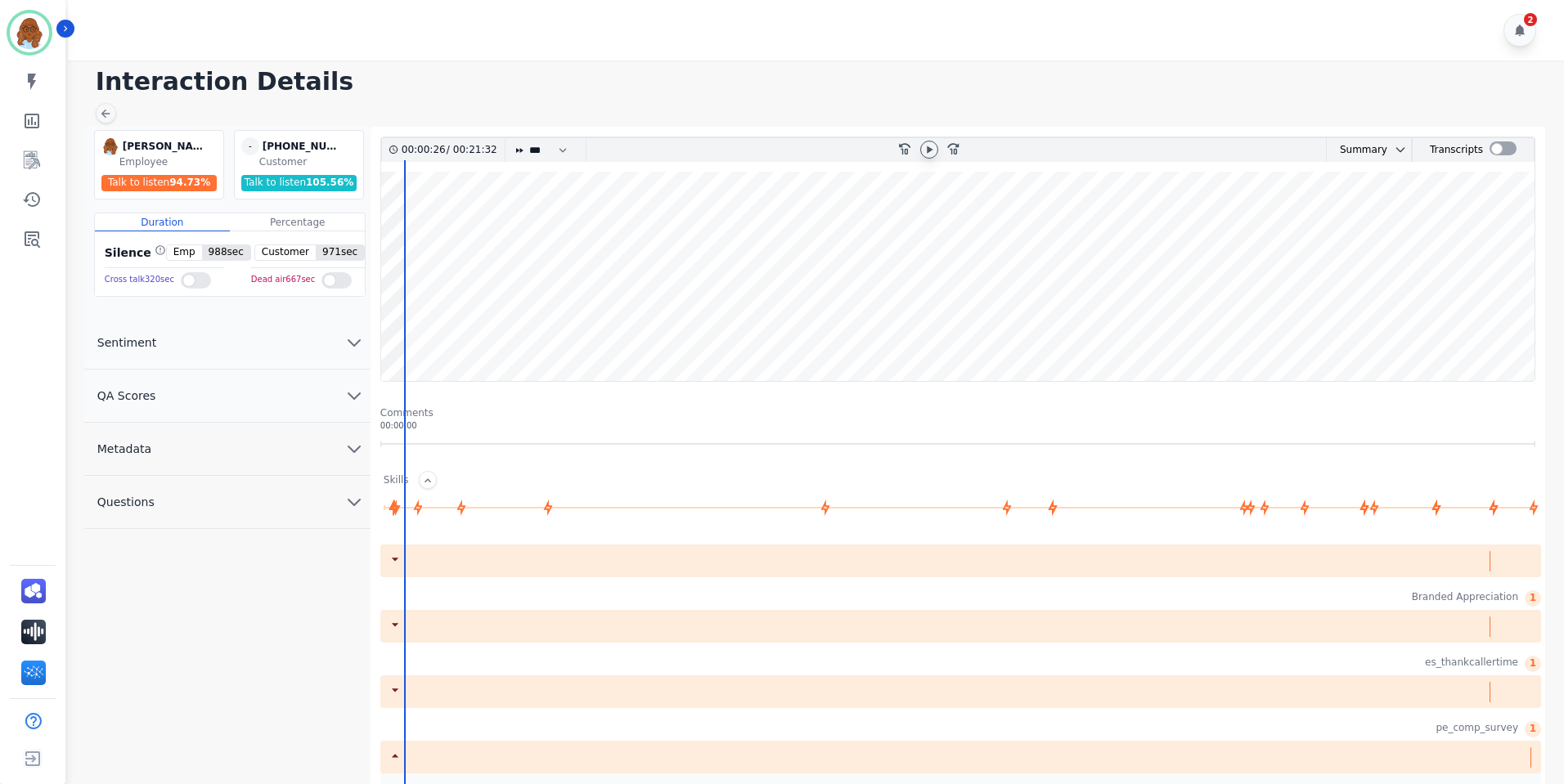
click at [399, 220] on wave at bounding box center [957, 276] width 1153 height 209
click at [1512, 143] on label at bounding box center [1502, 148] width 27 height 14
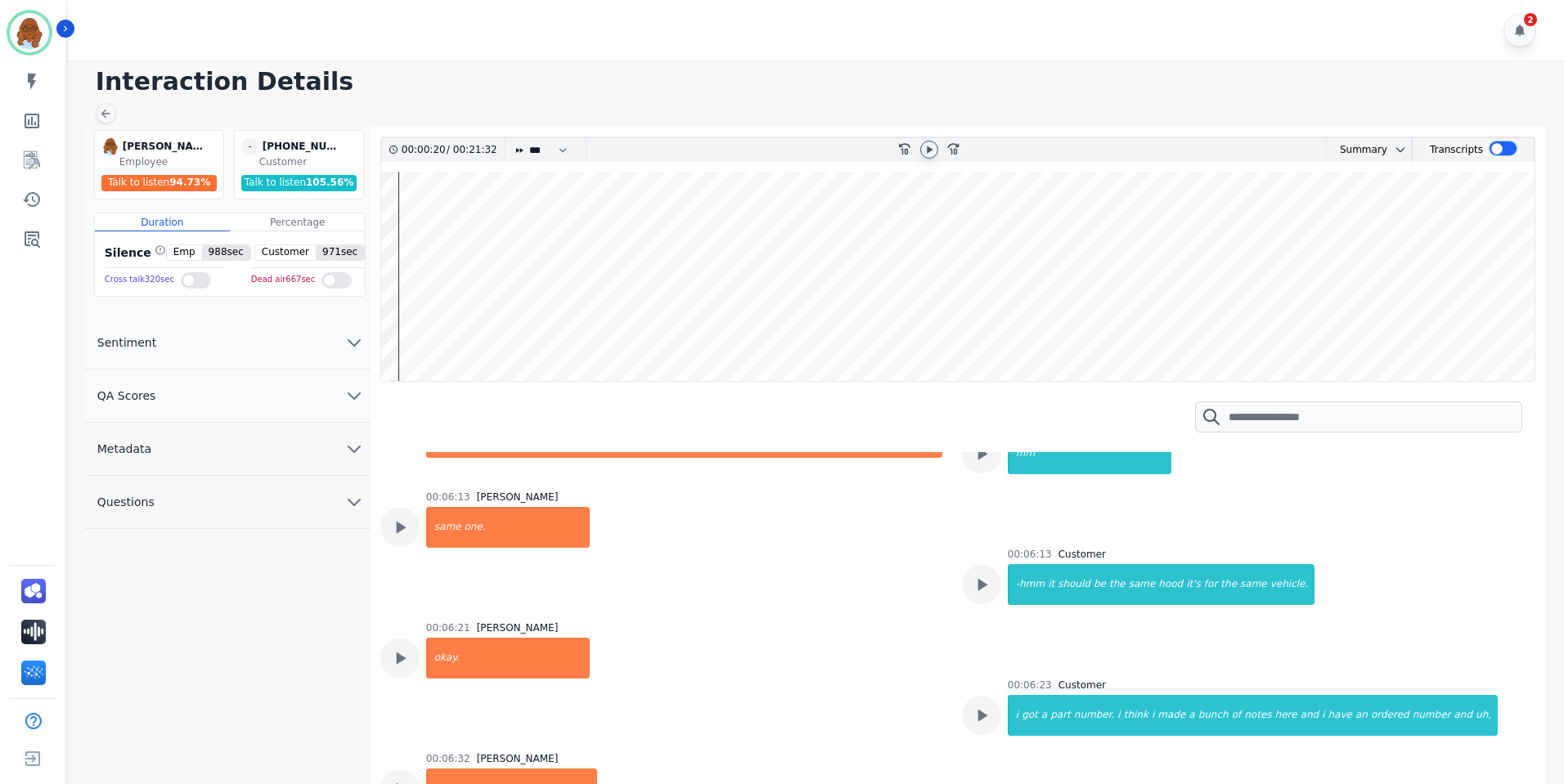
scroll to position [3678, 0]
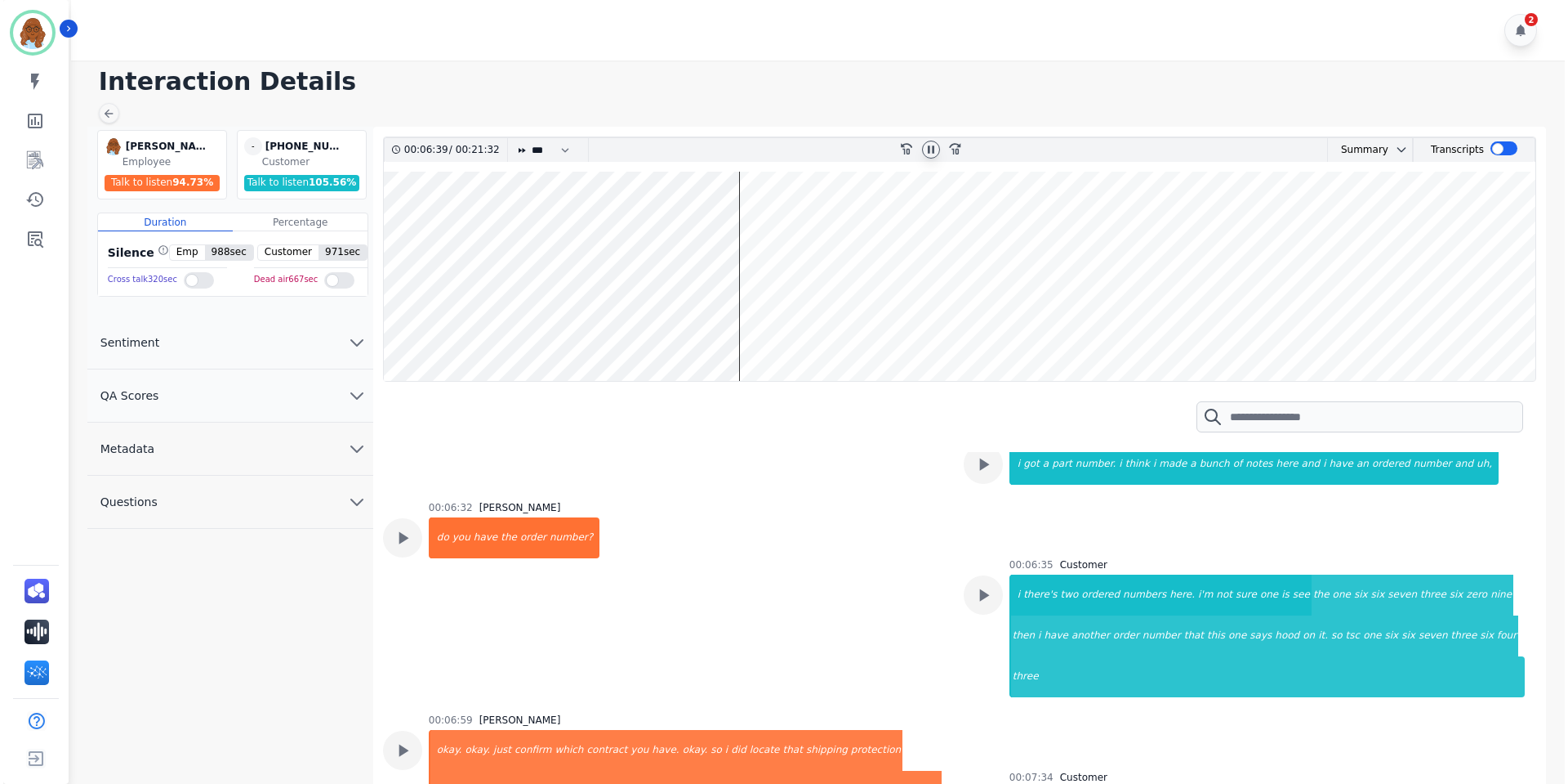
scroll to position [3841, 0]
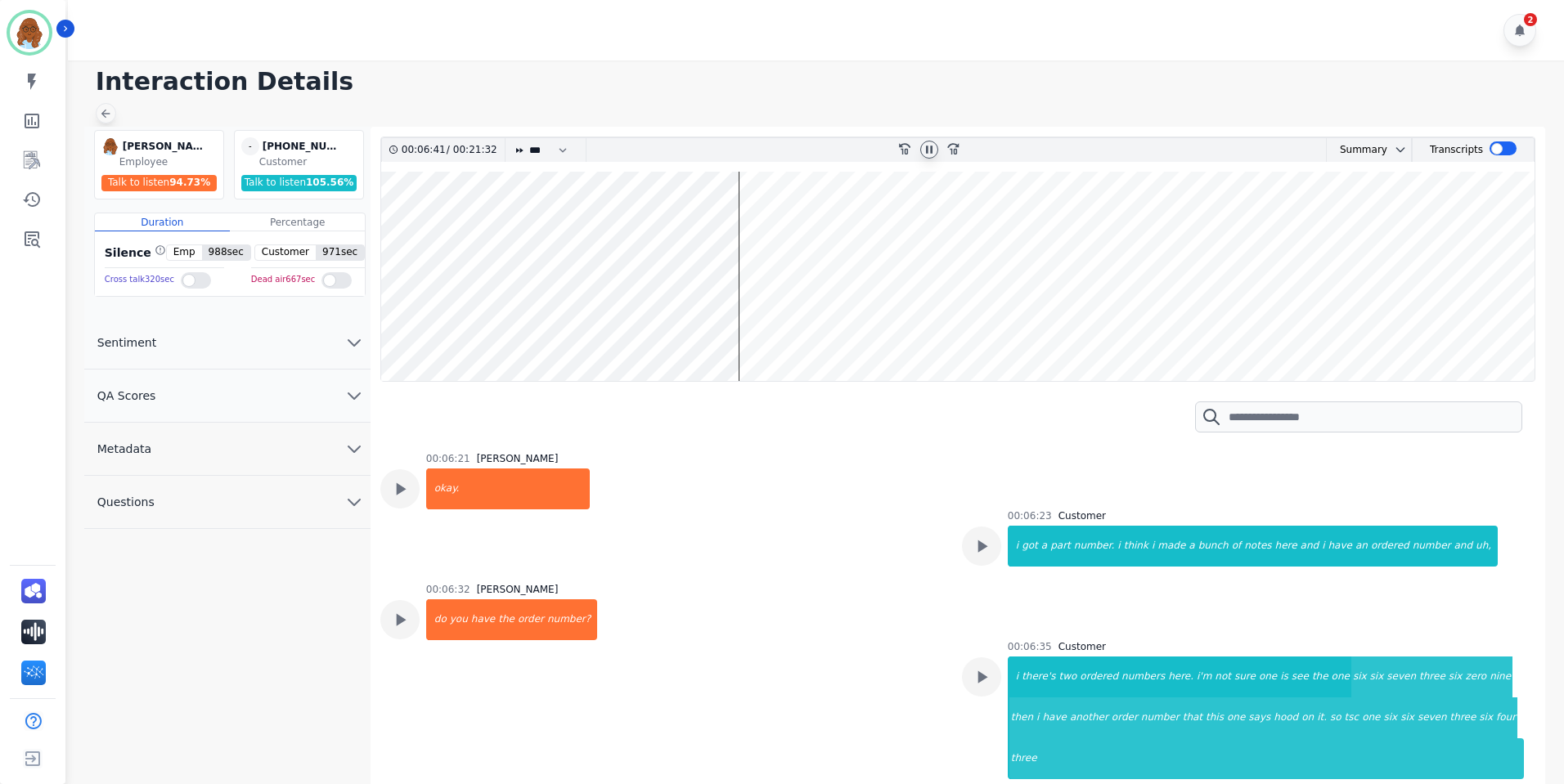
click at [106, 111] on icon at bounding box center [105, 113] width 13 height 13
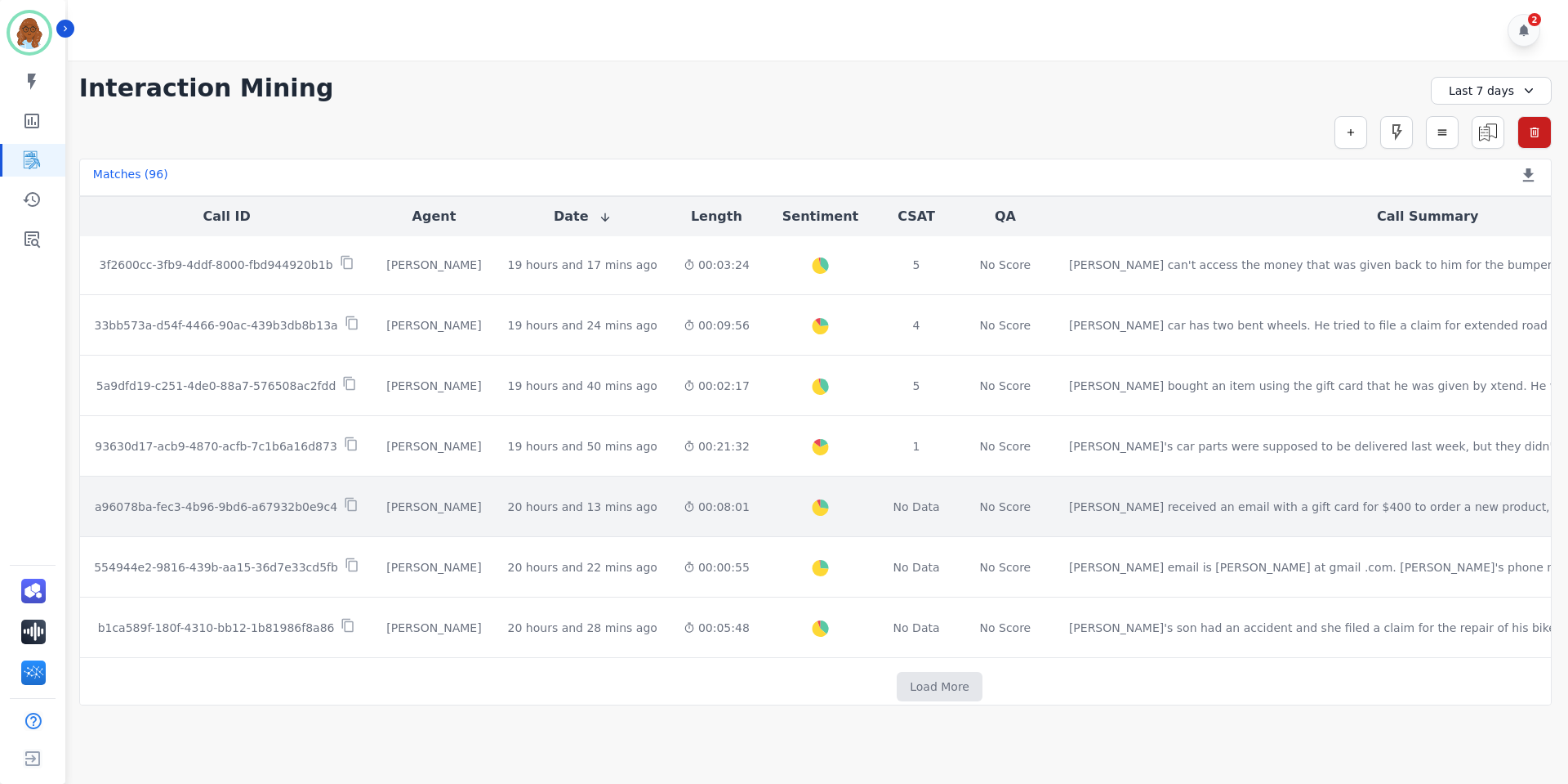
scroll to position [795, 0]
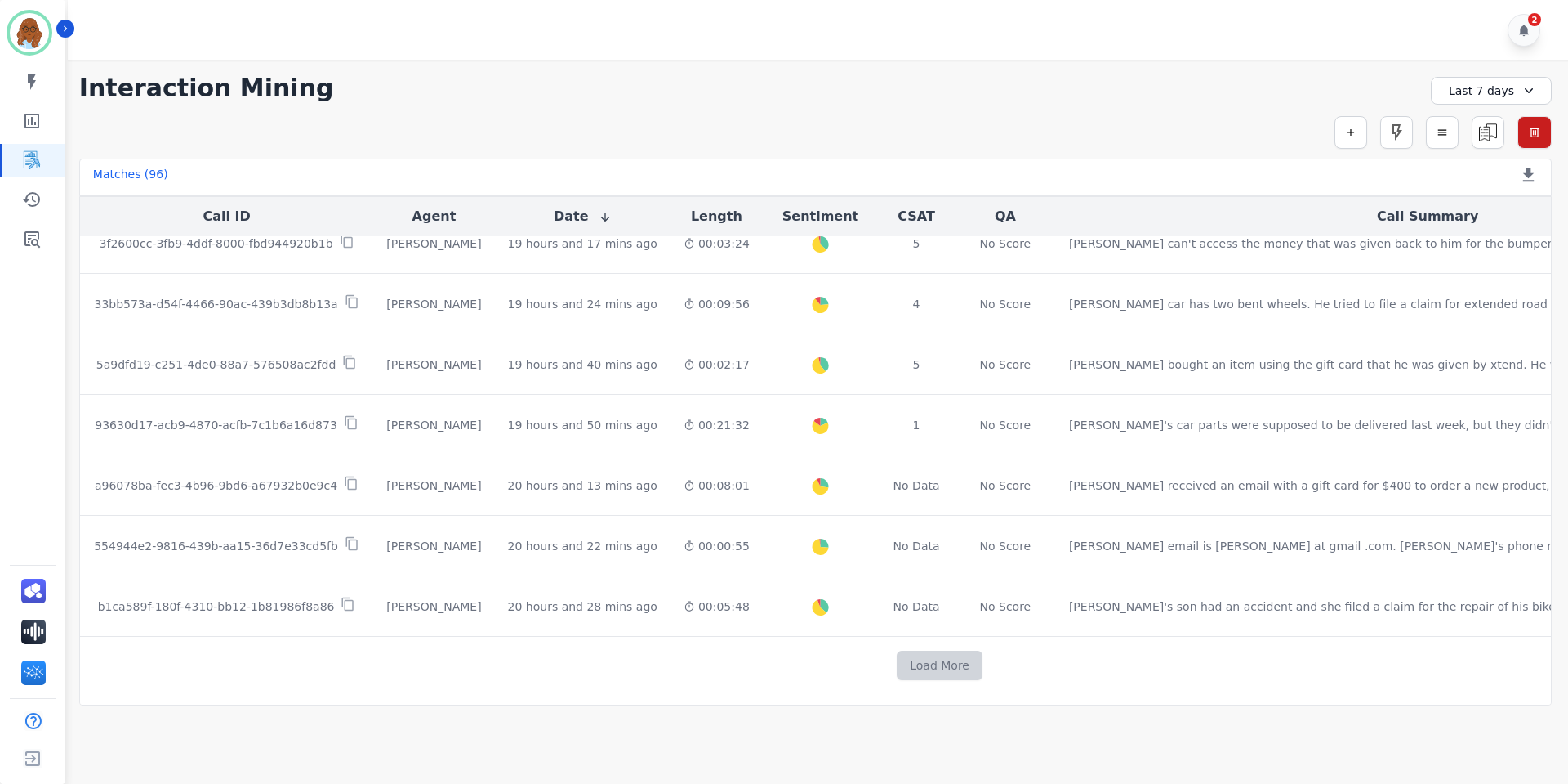
click at [896, 666] on button "Load More" at bounding box center [939, 665] width 85 height 29
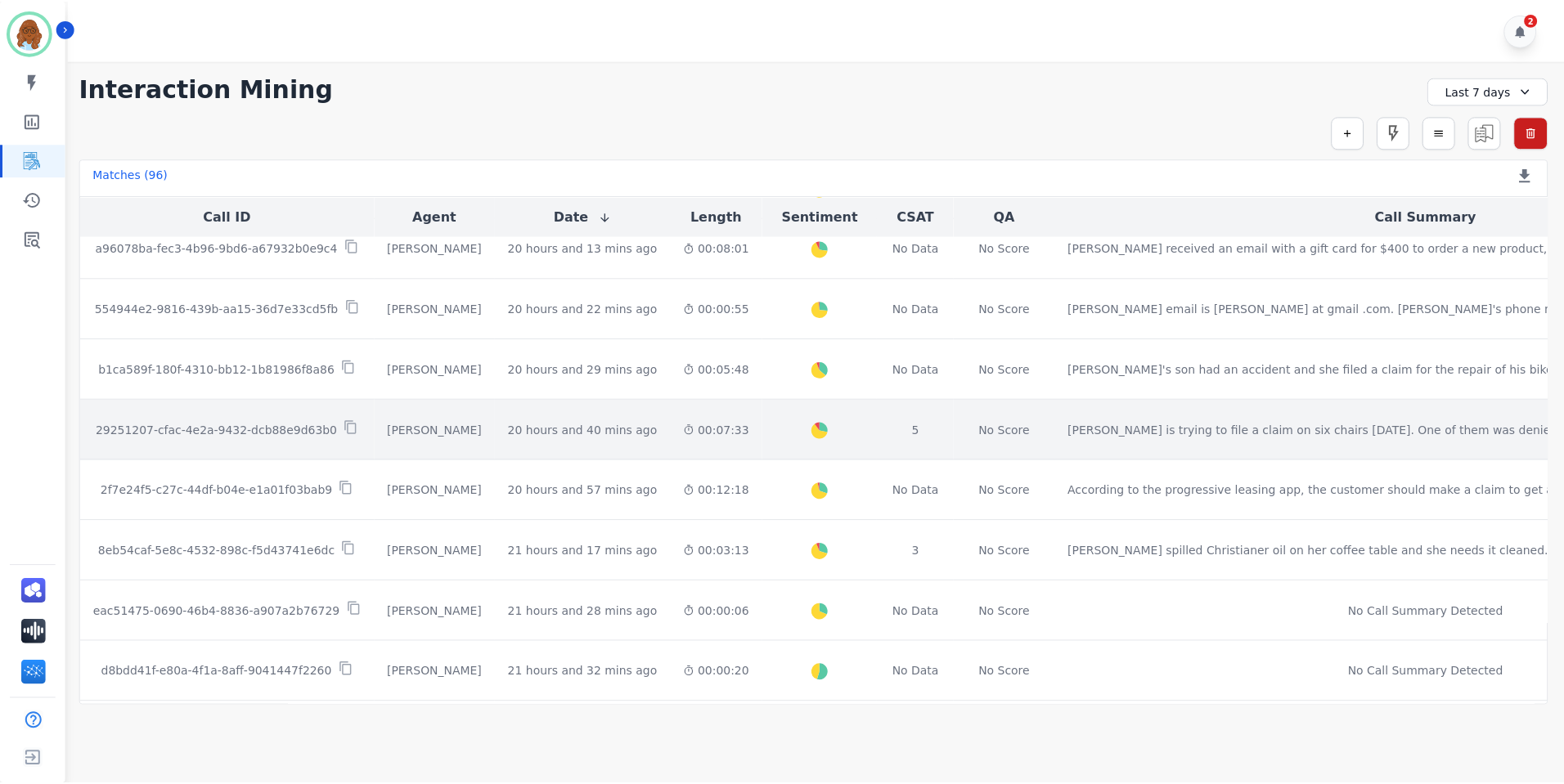
scroll to position [1204, 0]
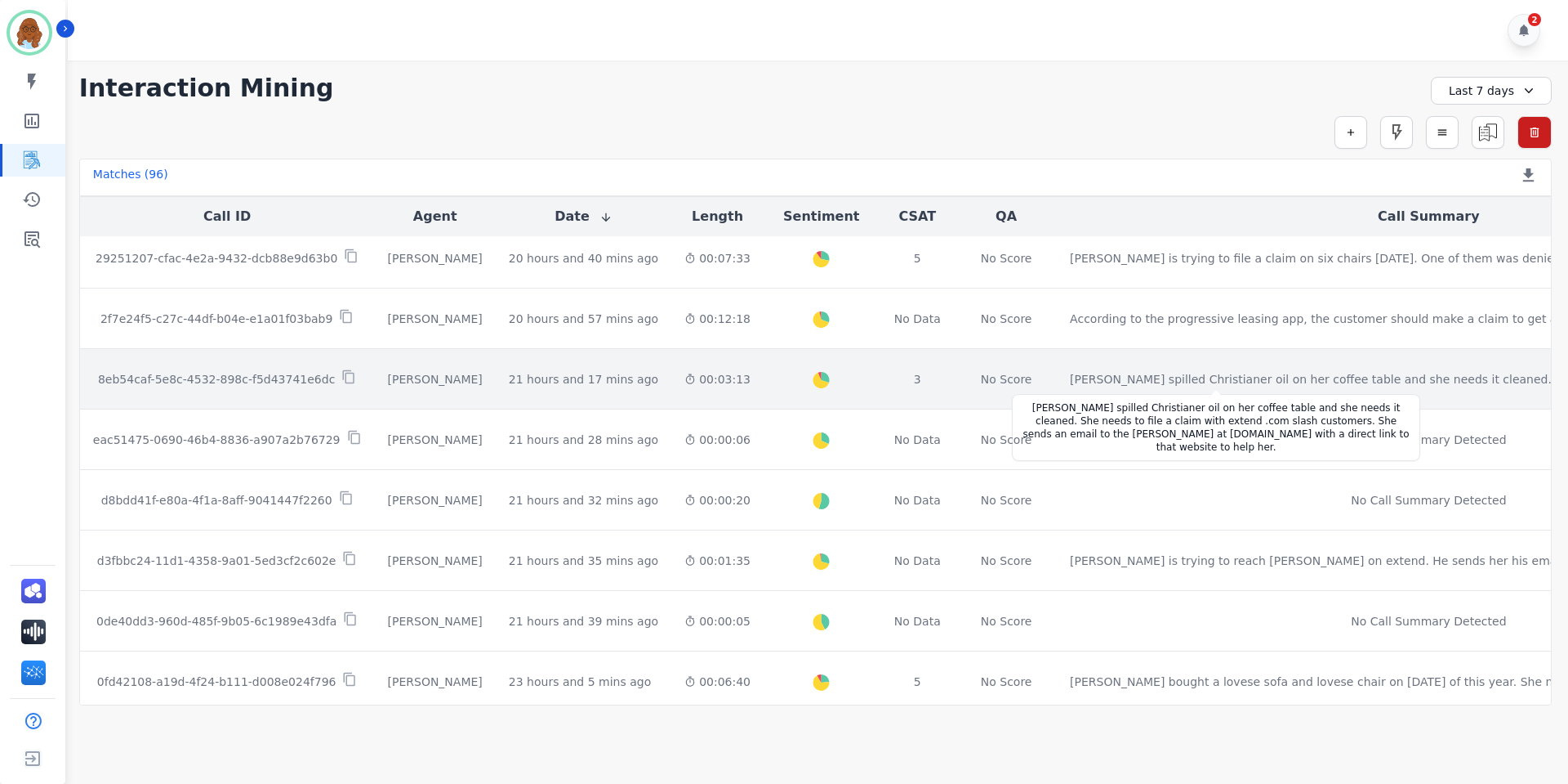
click at [1070, 382] on div "[PERSON_NAME] spilled Christianer oil on her coffee table and she needs it clea…" at bounding box center [1388, 379] width 637 height 17
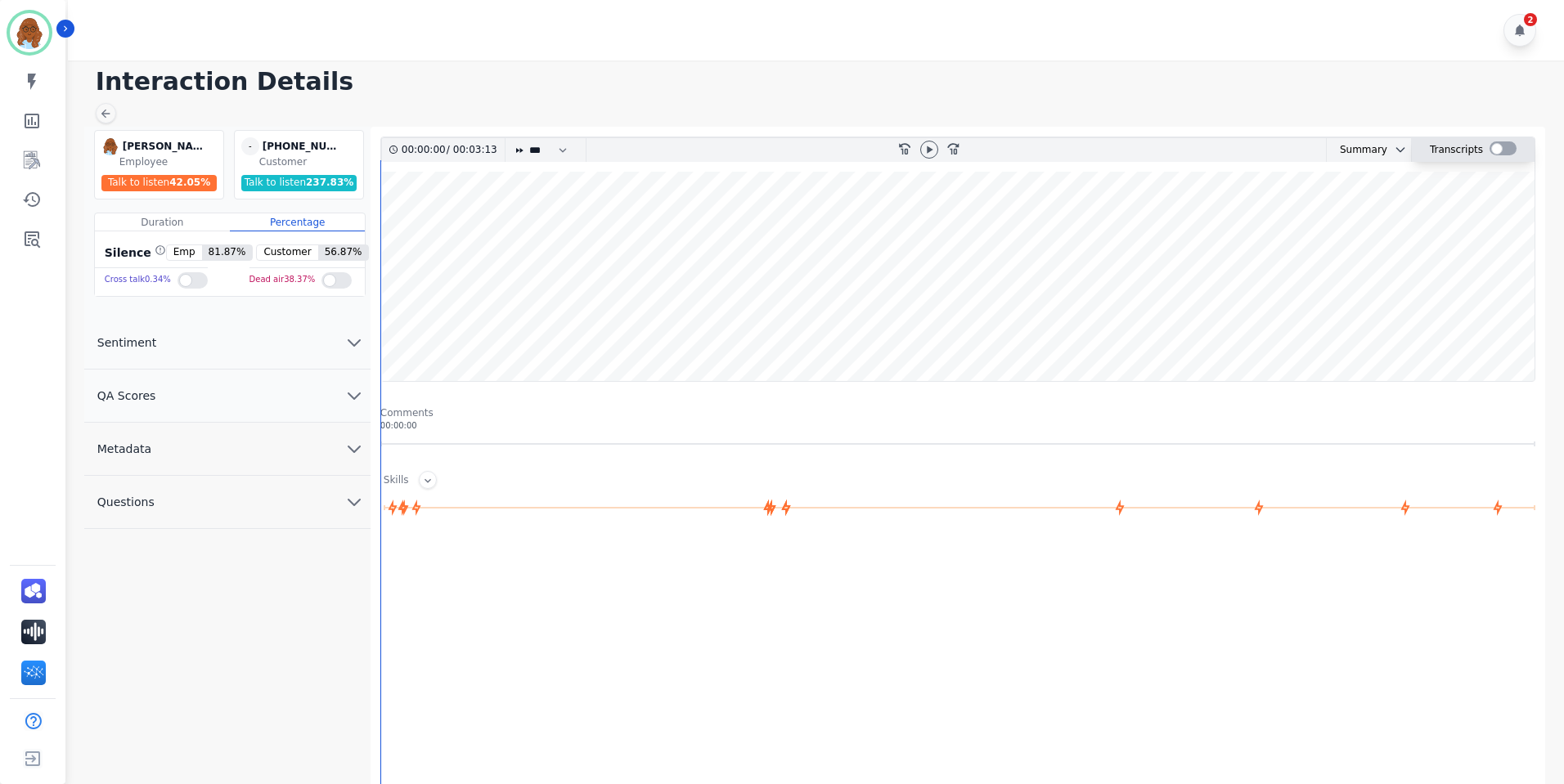
click at [1498, 153] on div at bounding box center [1502, 148] width 27 height 14
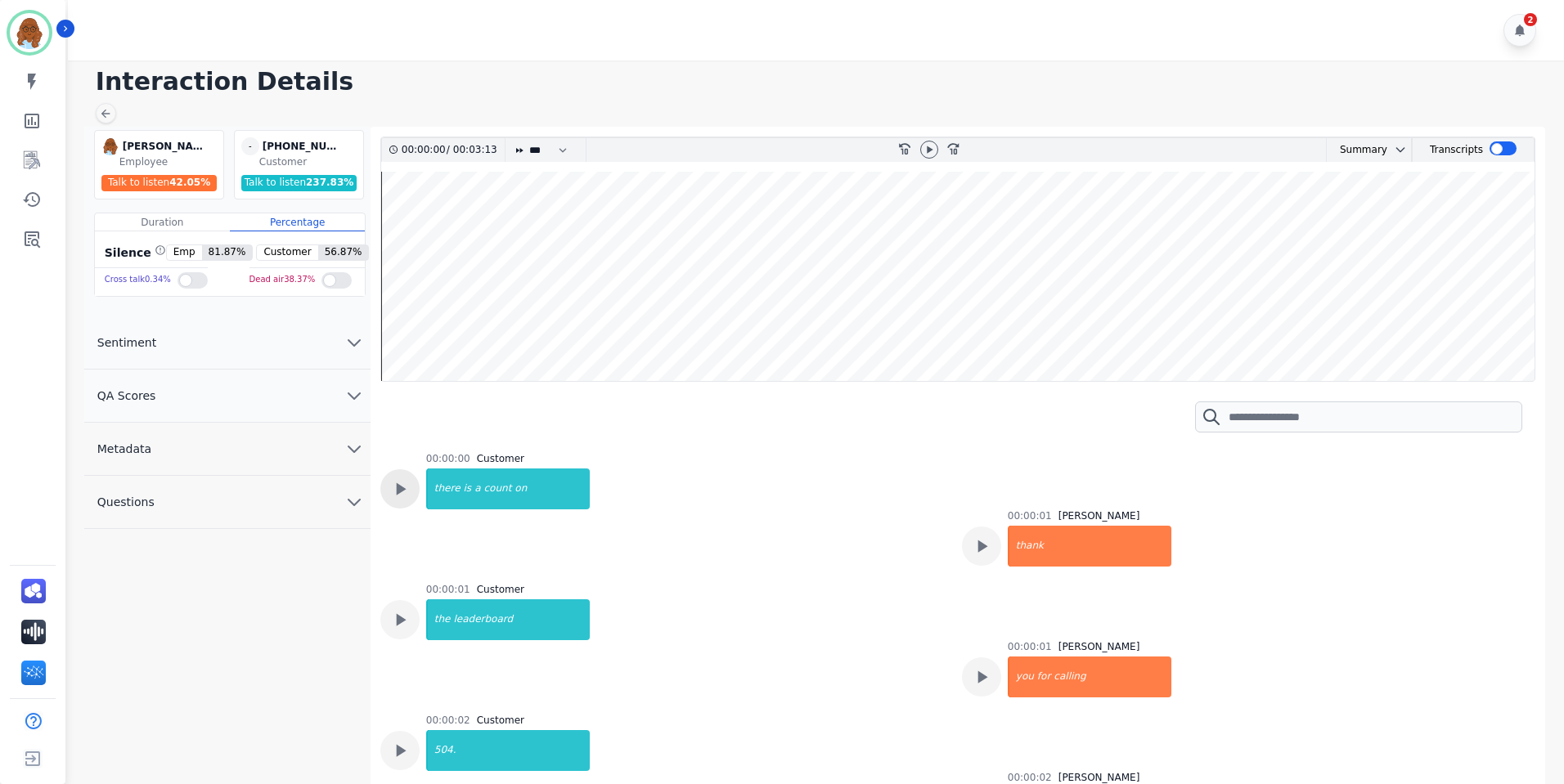
click at [406, 480] on icon at bounding box center [400, 489] width 22 height 22
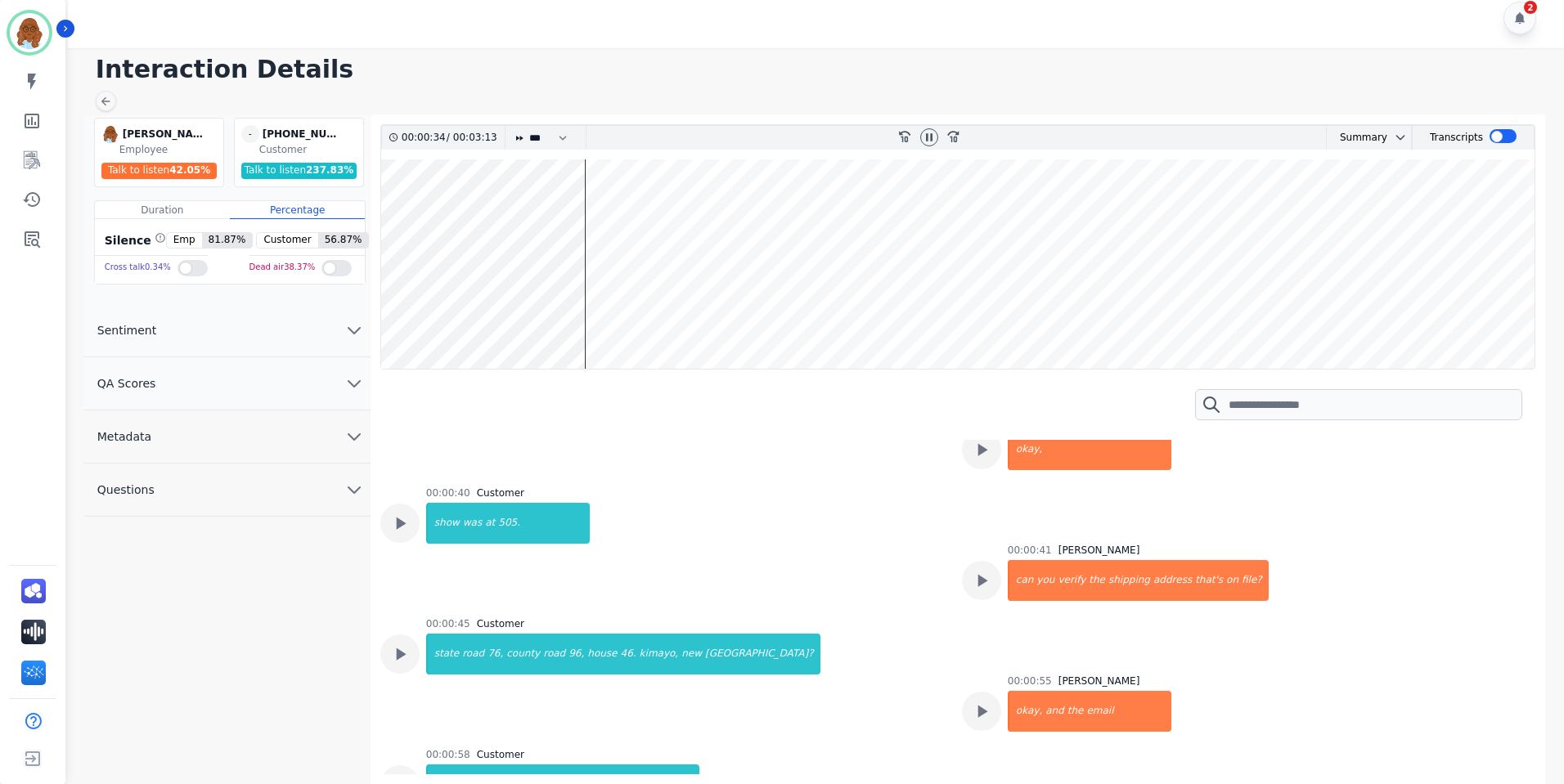
scroll to position [1879, 0]
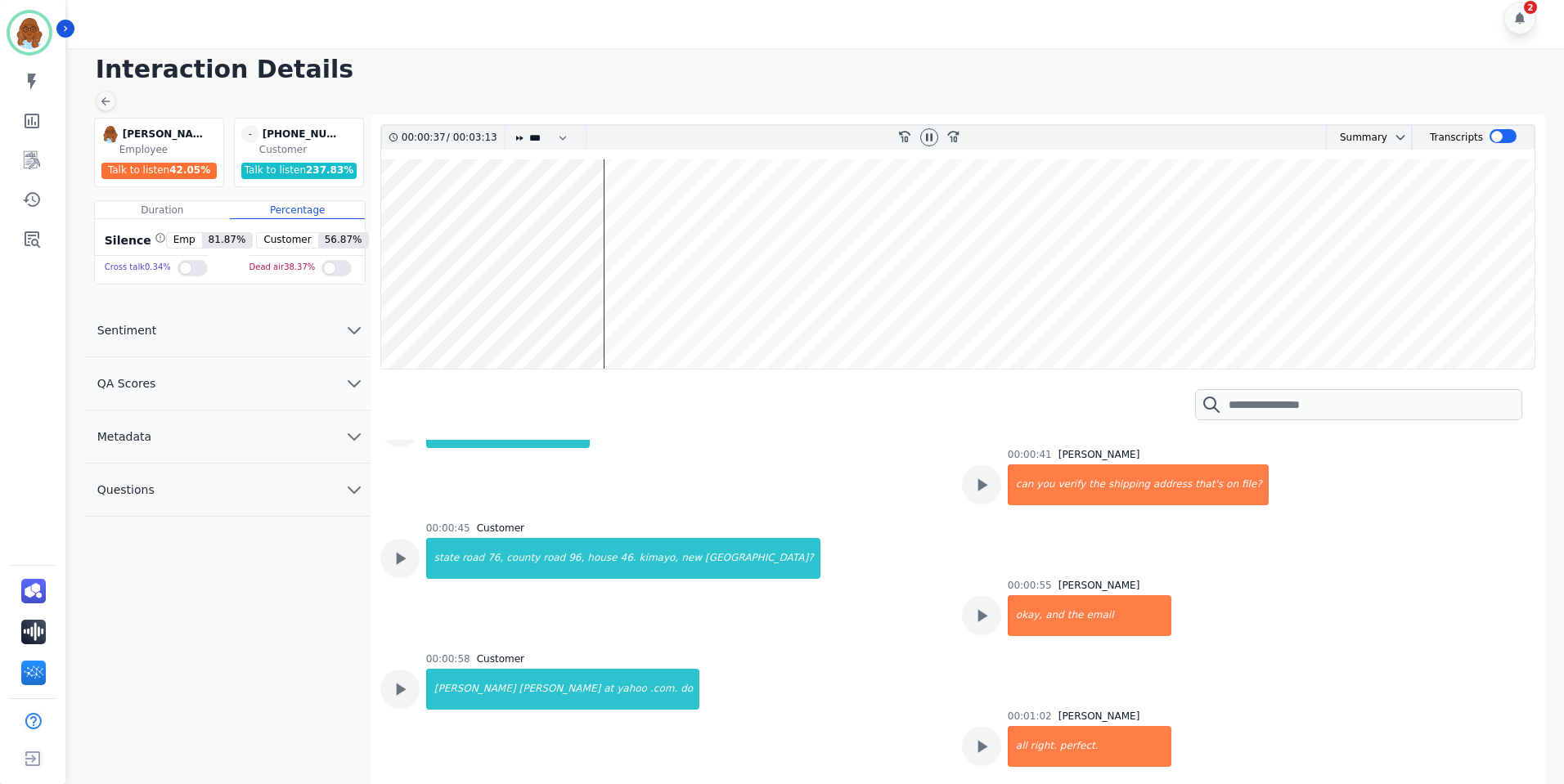
click at [899, 213] on wave at bounding box center [957, 263] width 1153 height 209
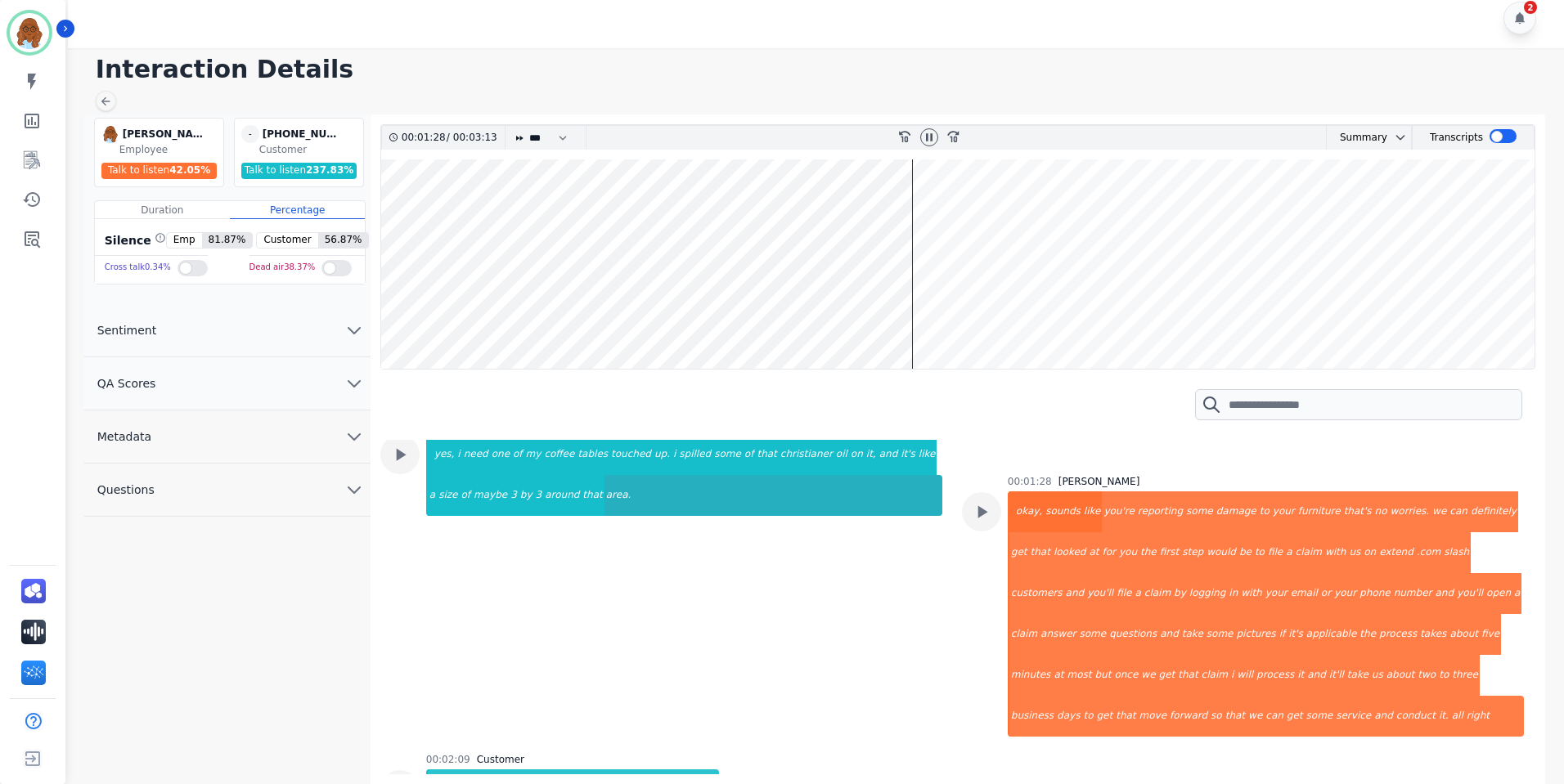
scroll to position [2578, 0]
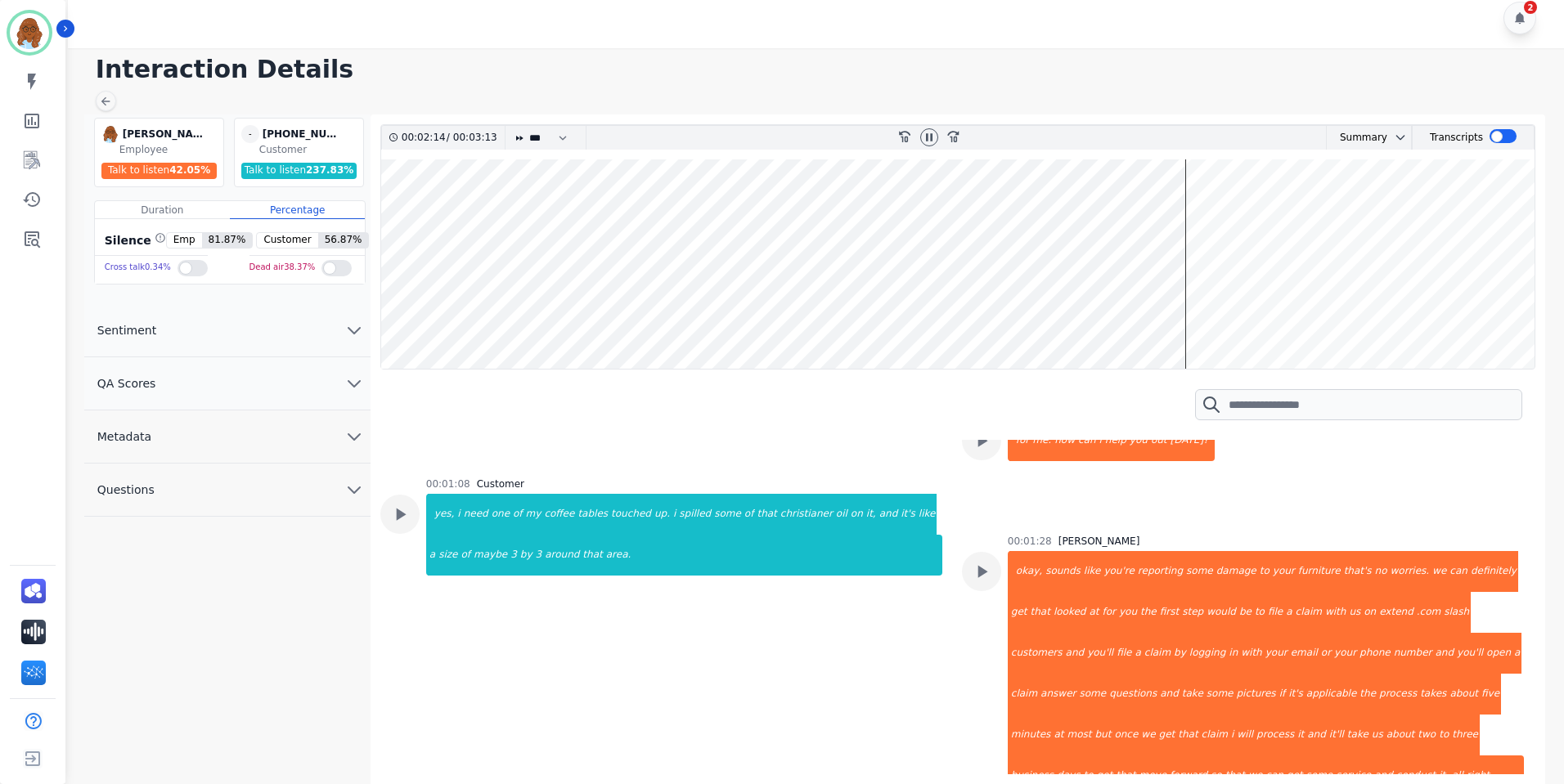
click at [32, 38] on img "Sidebar" at bounding box center [29, 32] width 39 height 39
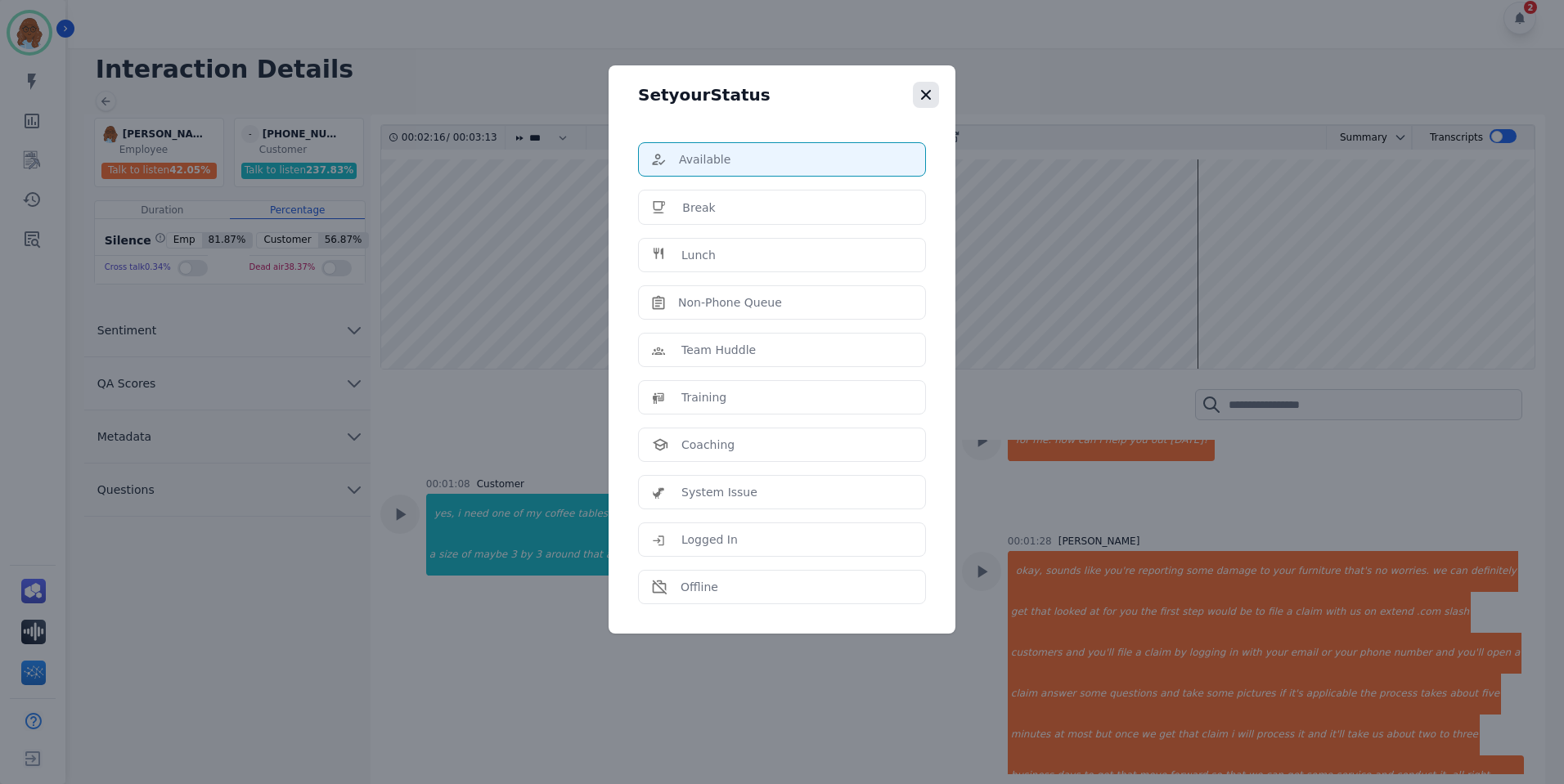
click at [937, 93] on button "button" at bounding box center [925, 94] width 27 height 27
